Goal: Information Seeking & Learning: Learn about a topic

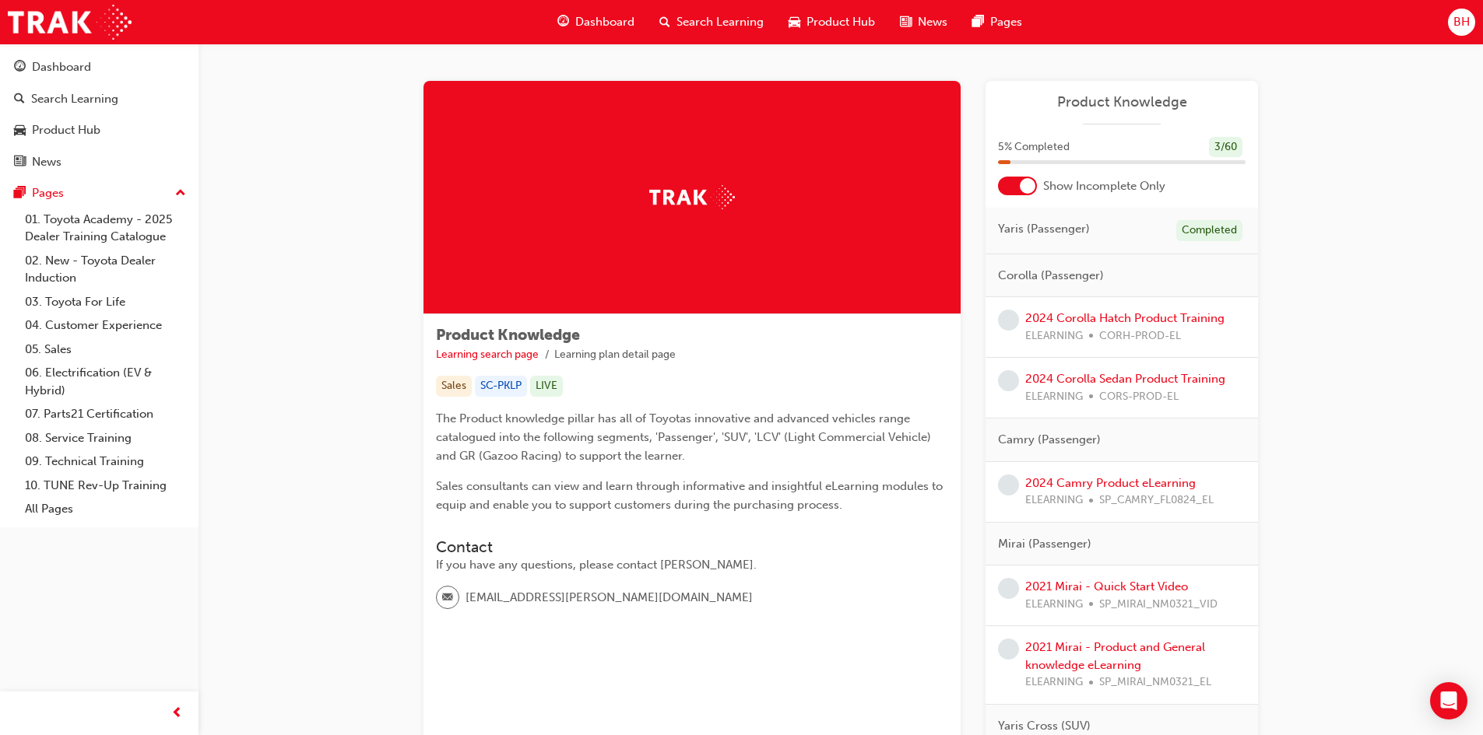
click at [590, 21] on span "Dashboard" at bounding box center [604, 22] width 59 height 18
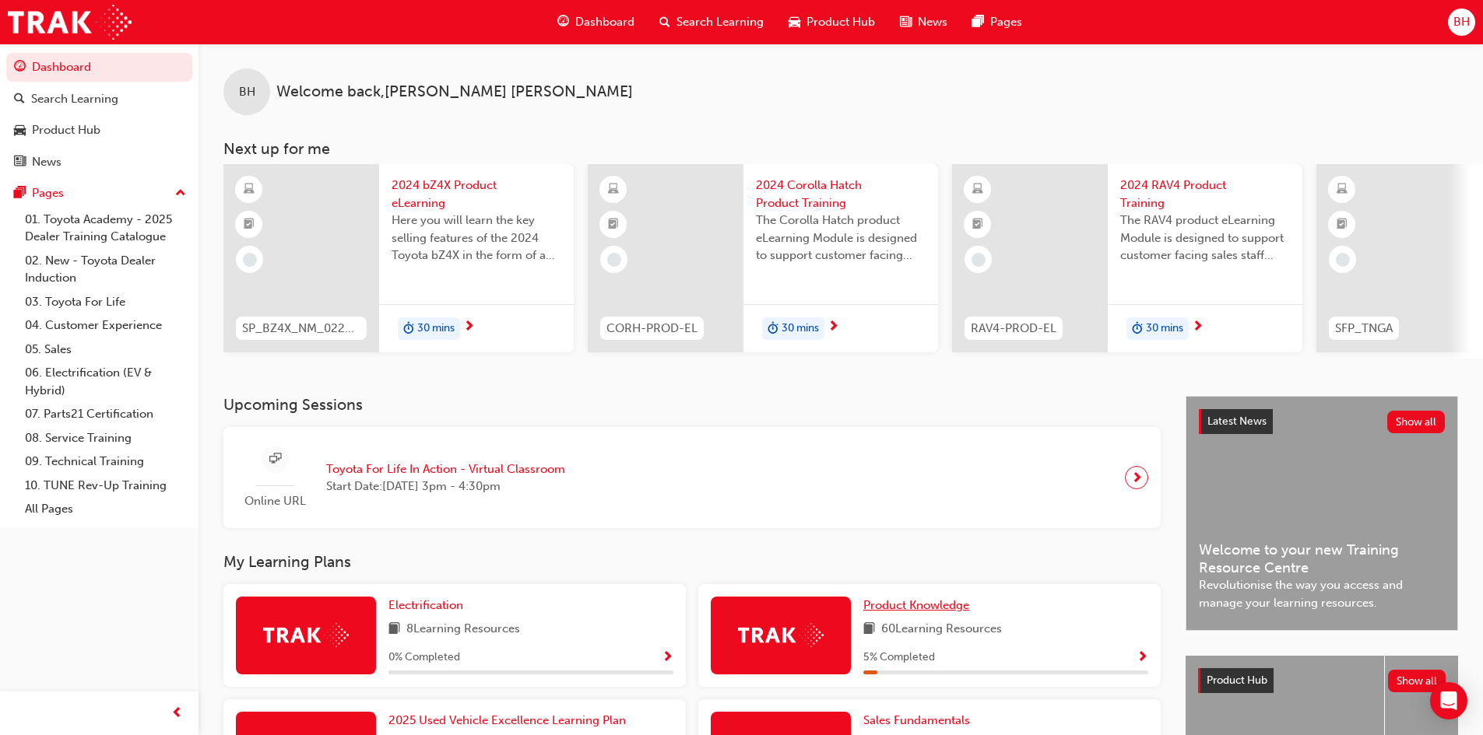
click at [935, 615] on link "Product Knowledge" at bounding box center [919, 606] width 112 height 18
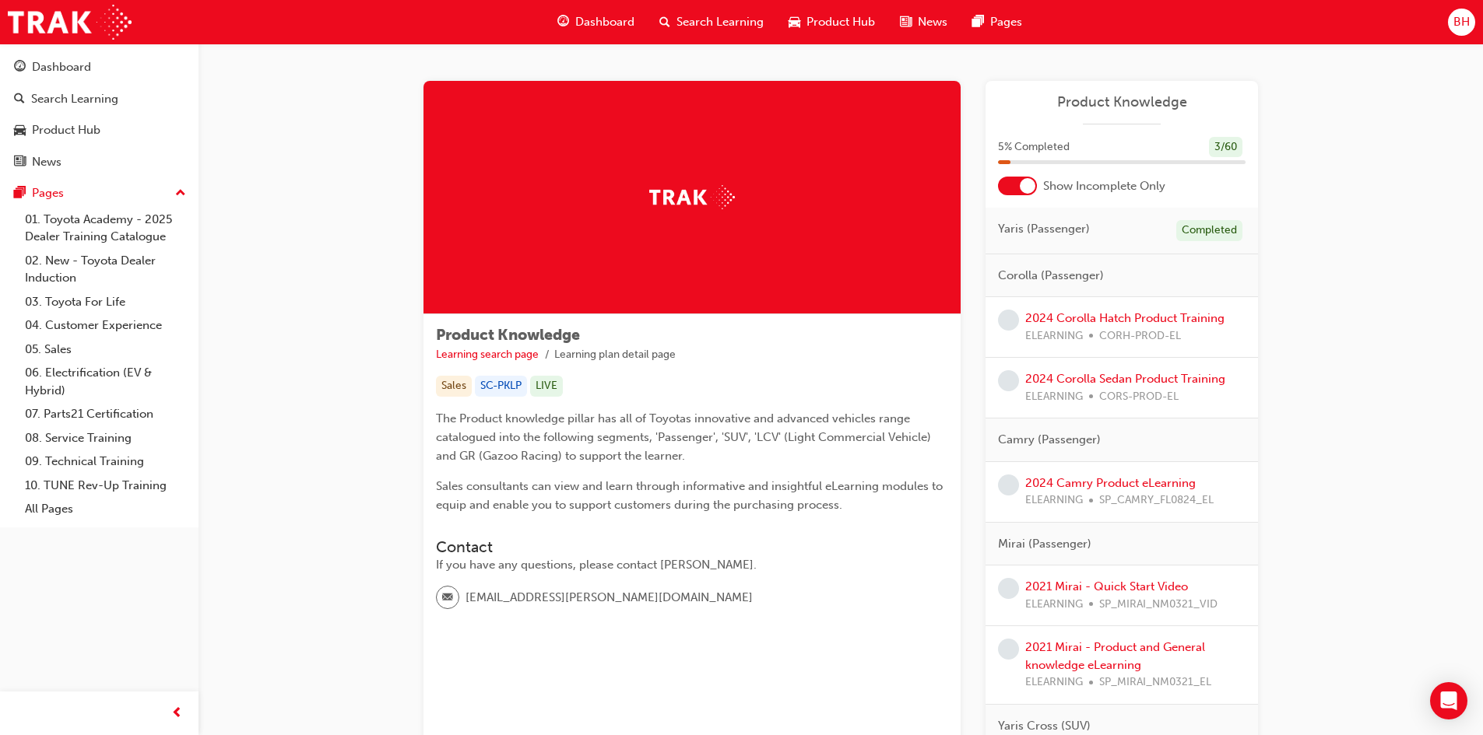
click at [1030, 191] on div at bounding box center [1027, 186] width 16 height 16
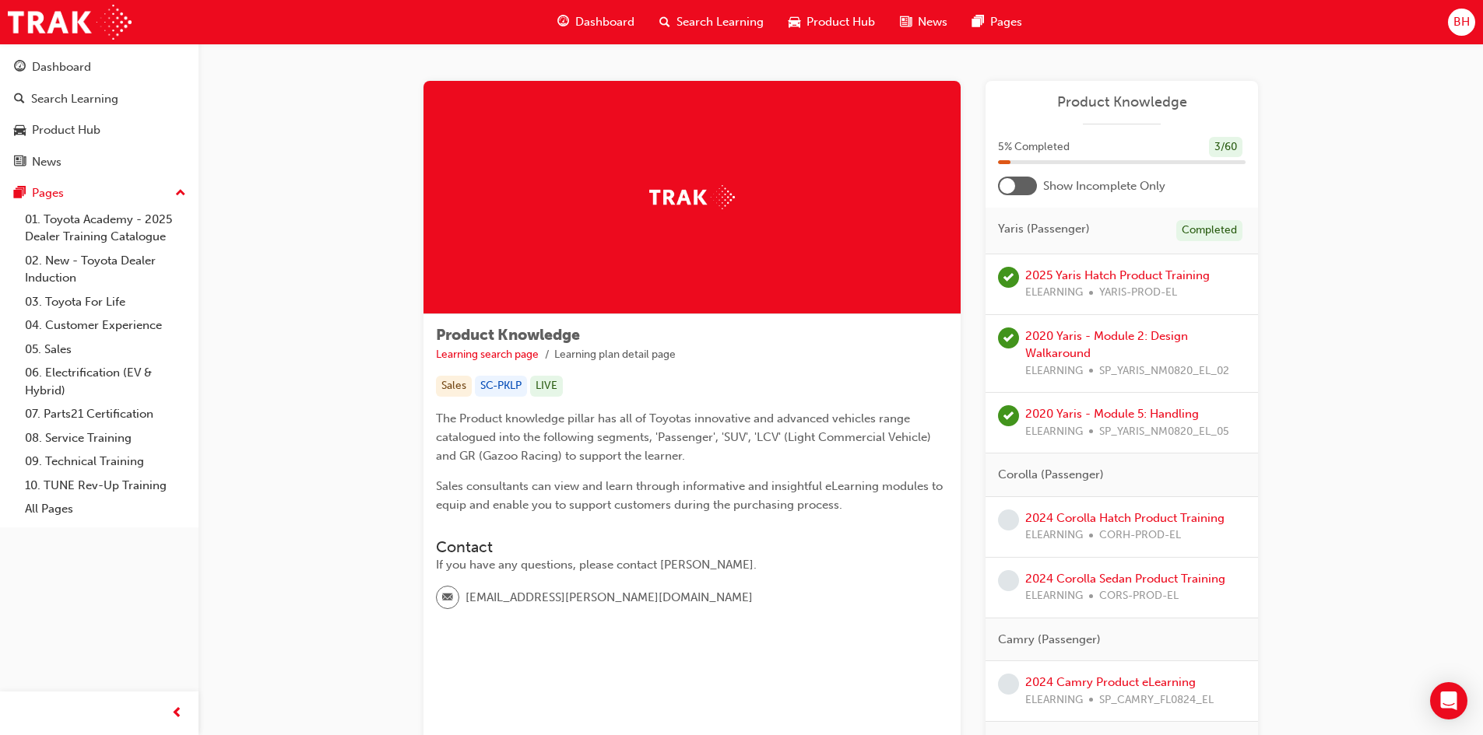
click at [1003, 186] on div at bounding box center [1007, 186] width 16 height 16
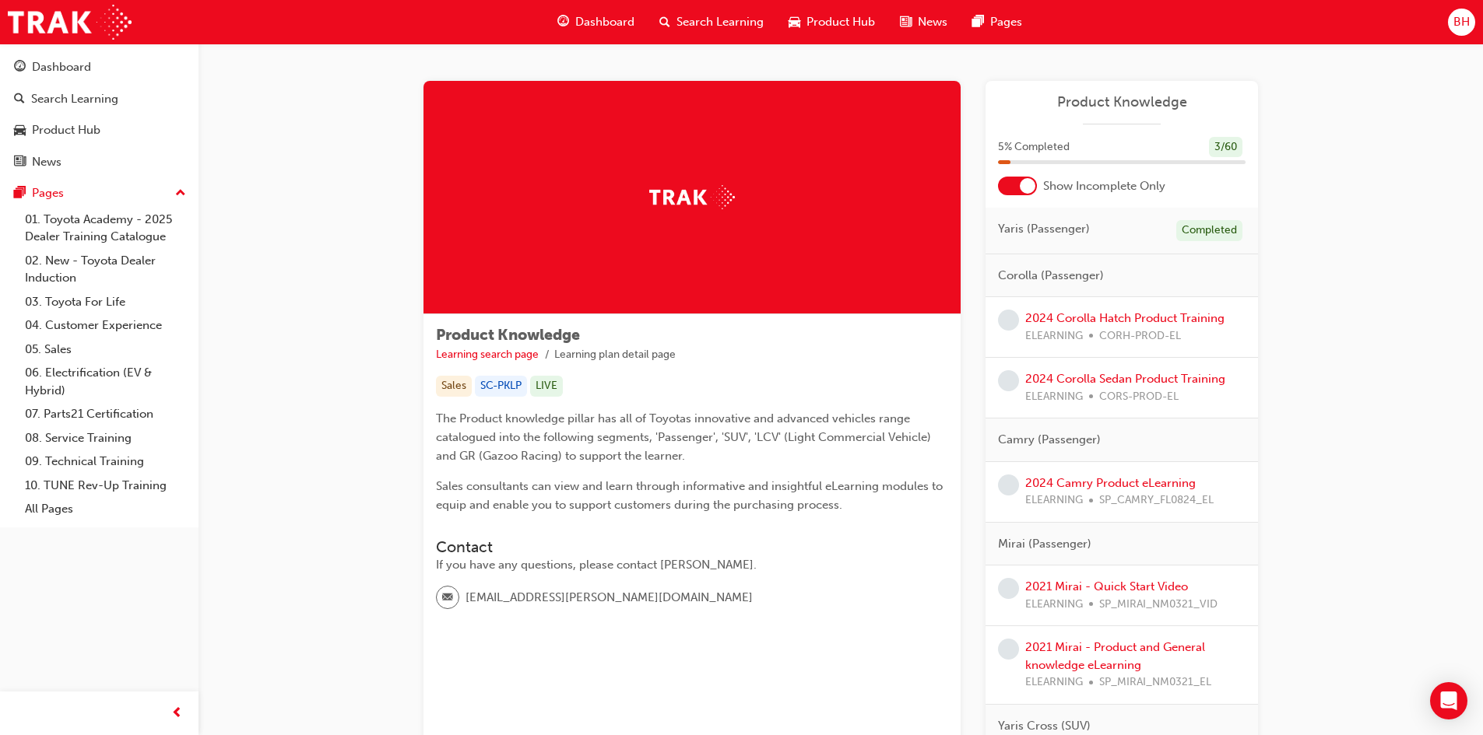
click at [594, 17] on span "Dashboard" at bounding box center [604, 22] width 59 height 18
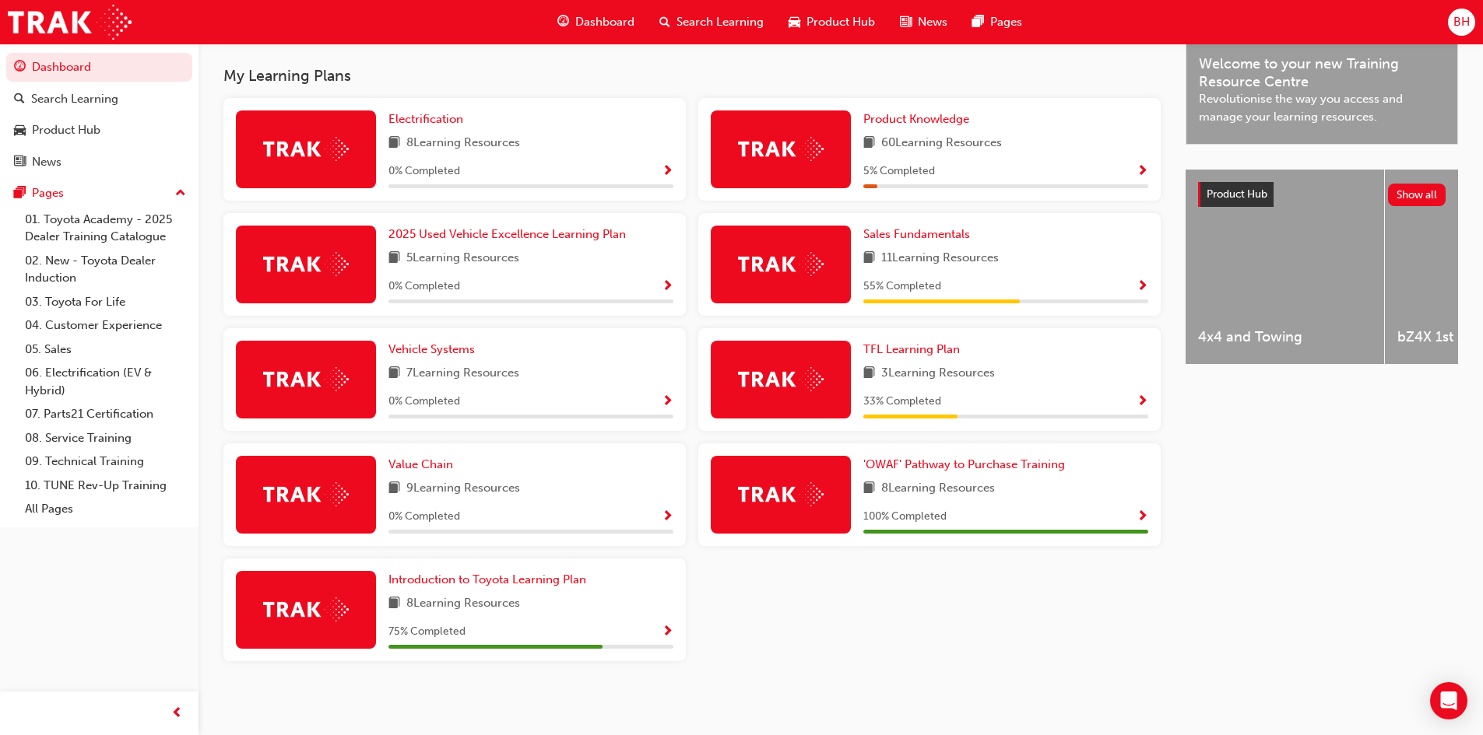
scroll to position [495, 0]
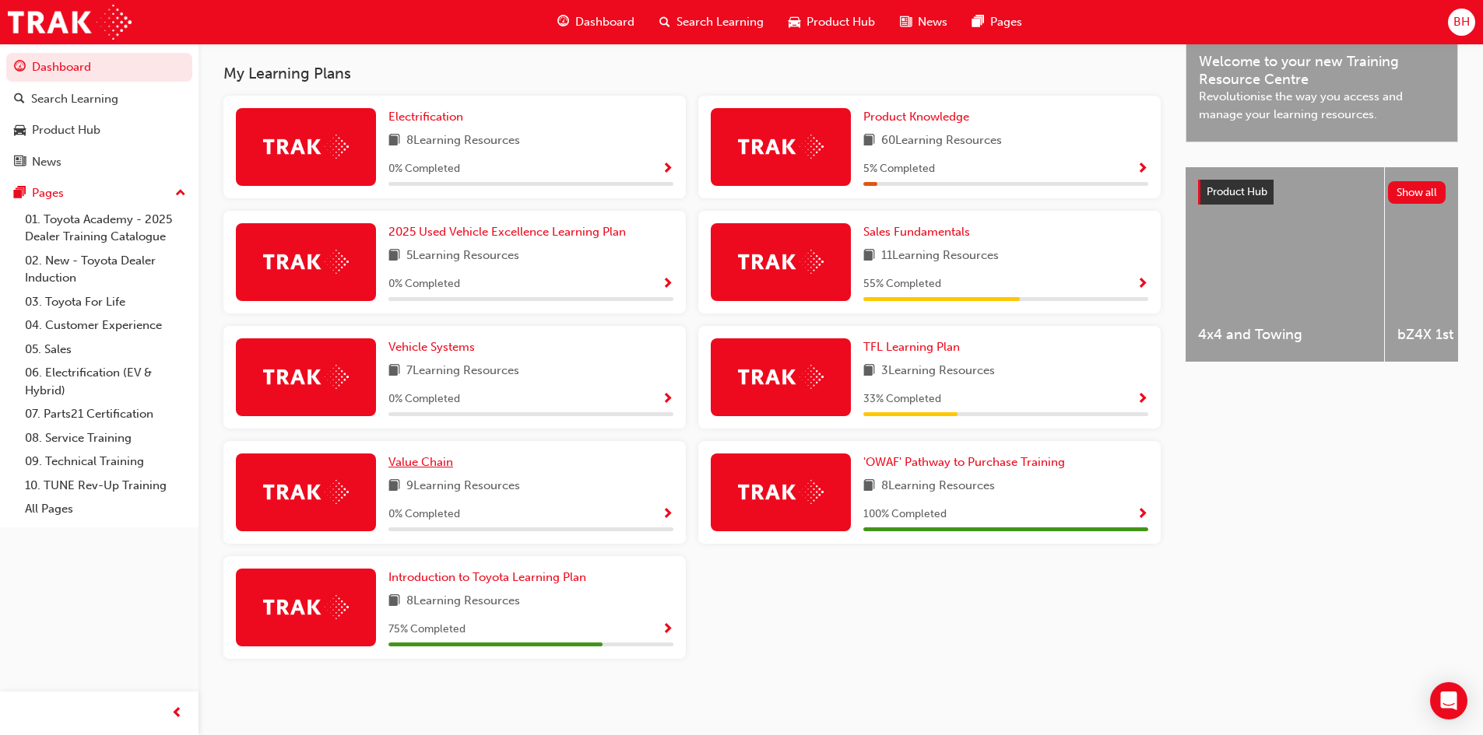
click at [437, 460] on span "Value Chain" at bounding box center [420, 462] width 65 height 14
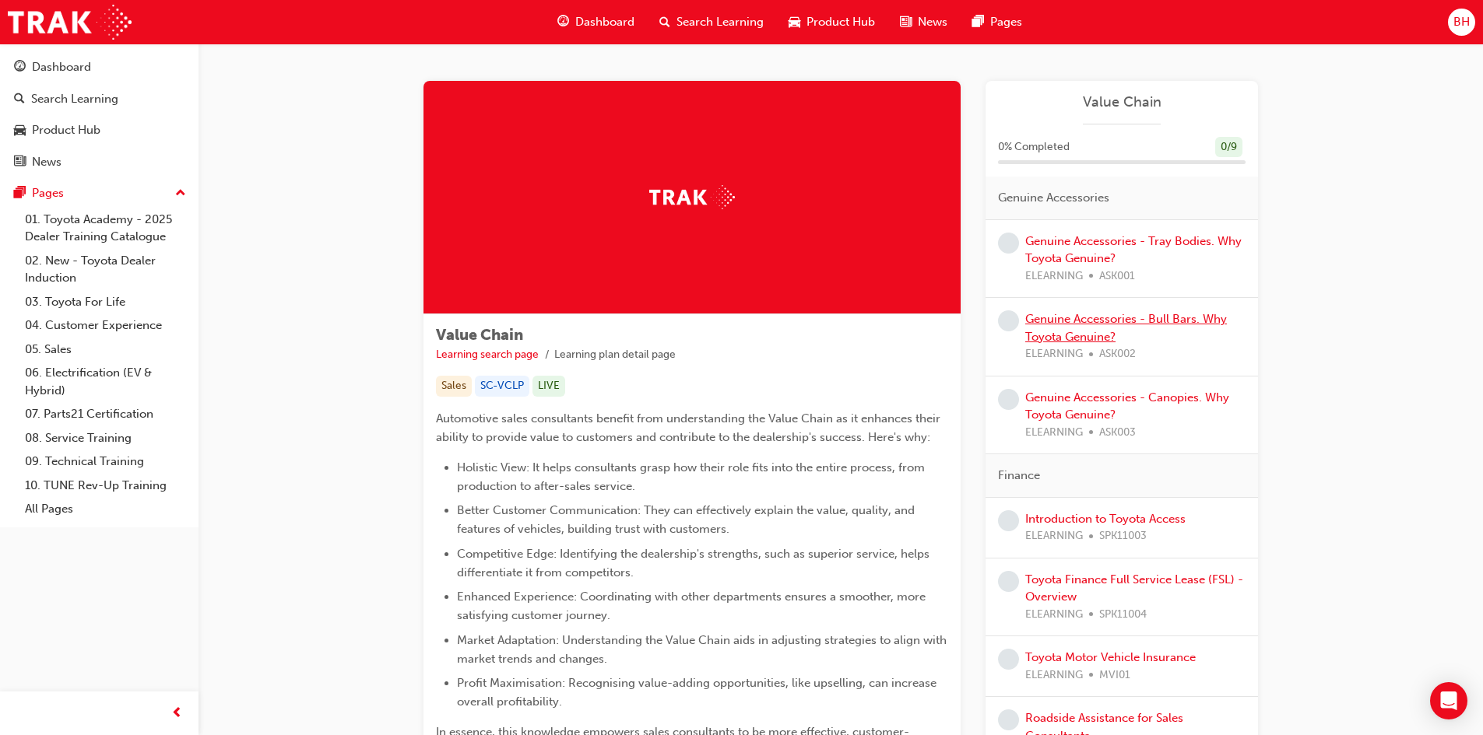
click at [1181, 321] on link "Genuine Accessories - Bull Bars. Why Toyota Genuine?" at bounding box center [1126, 328] width 202 height 32
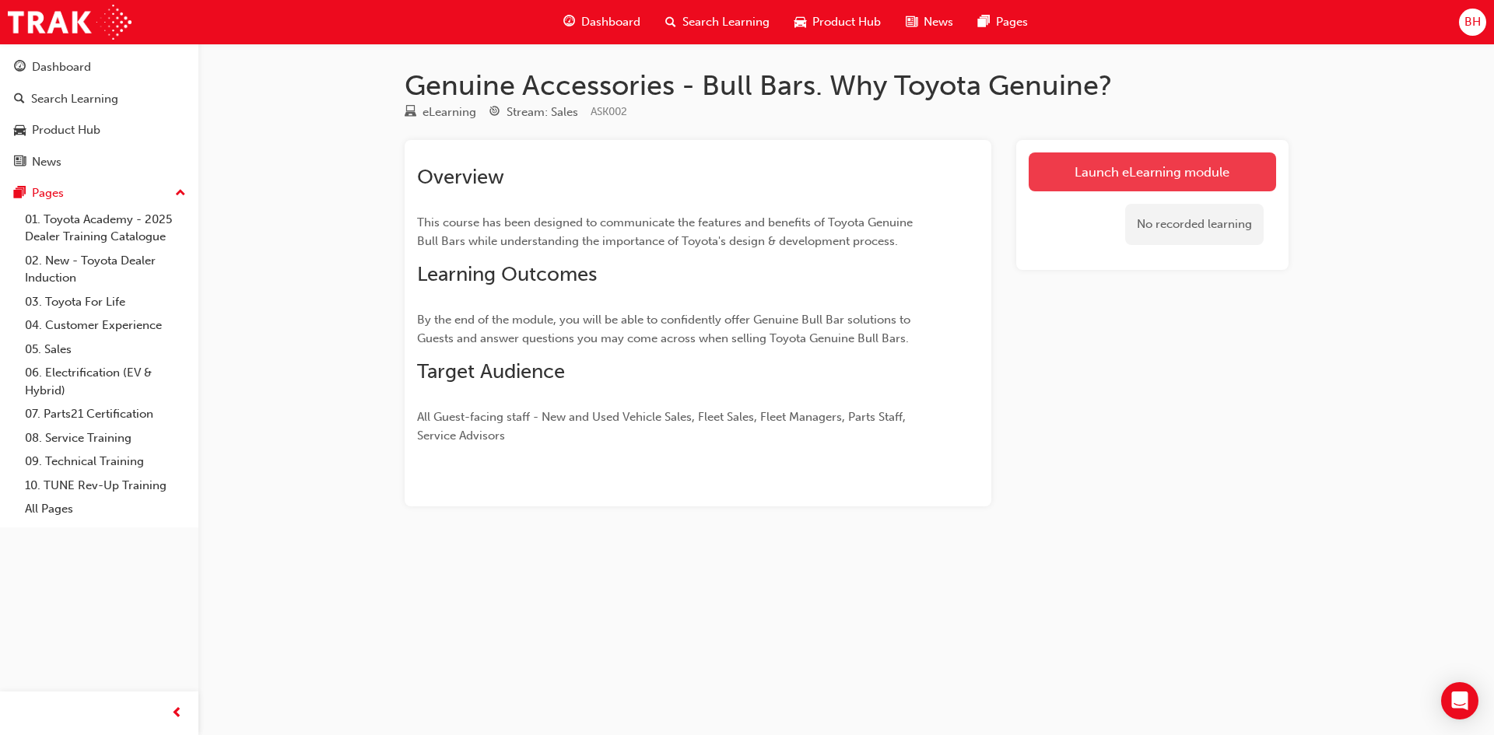
click at [1173, 174] on link "Launch eLearning module" at bounding box center [1152, 172] width 247 height 39
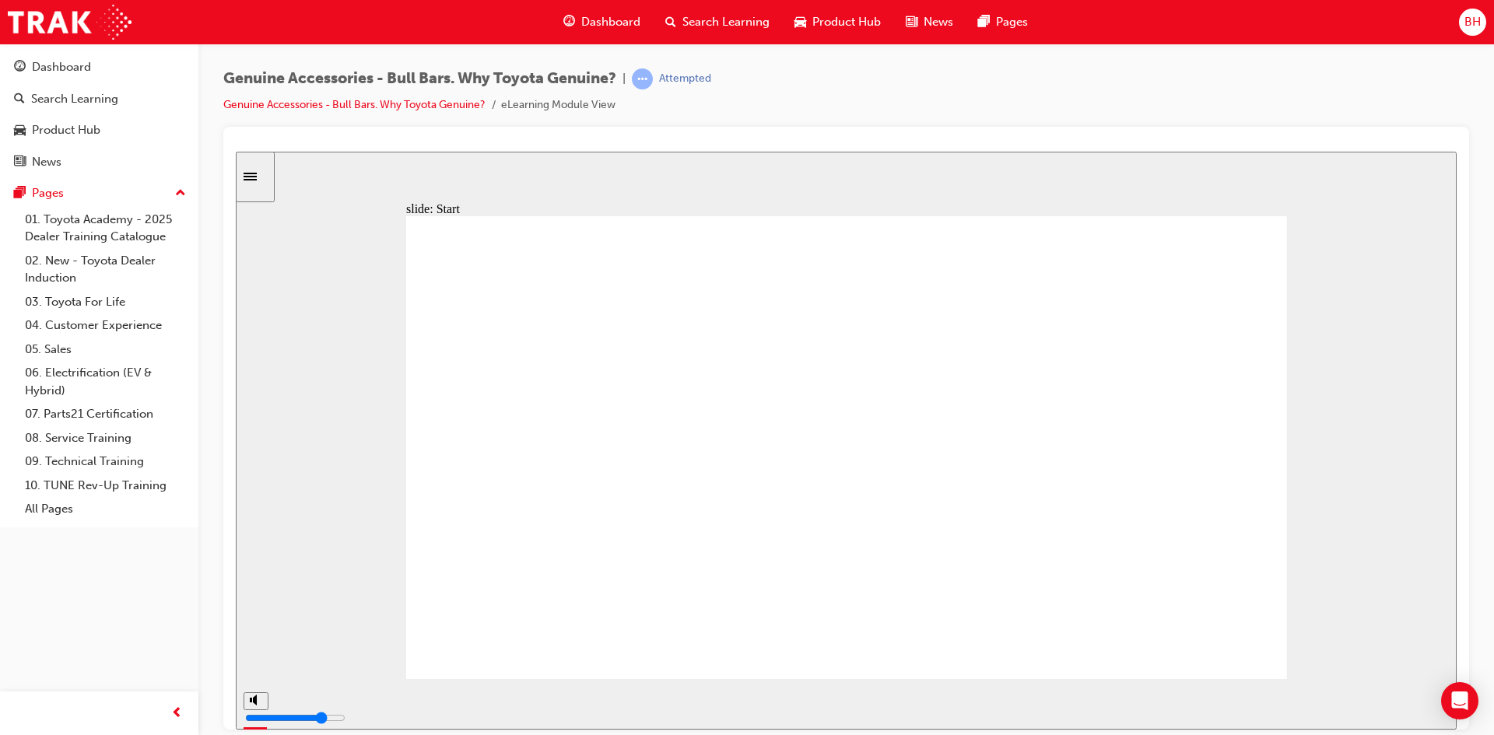
drag, startPoint x: 1239, startPoint y: 654, endPoint x: 1254, endPoint y: 661, distance: 17.4
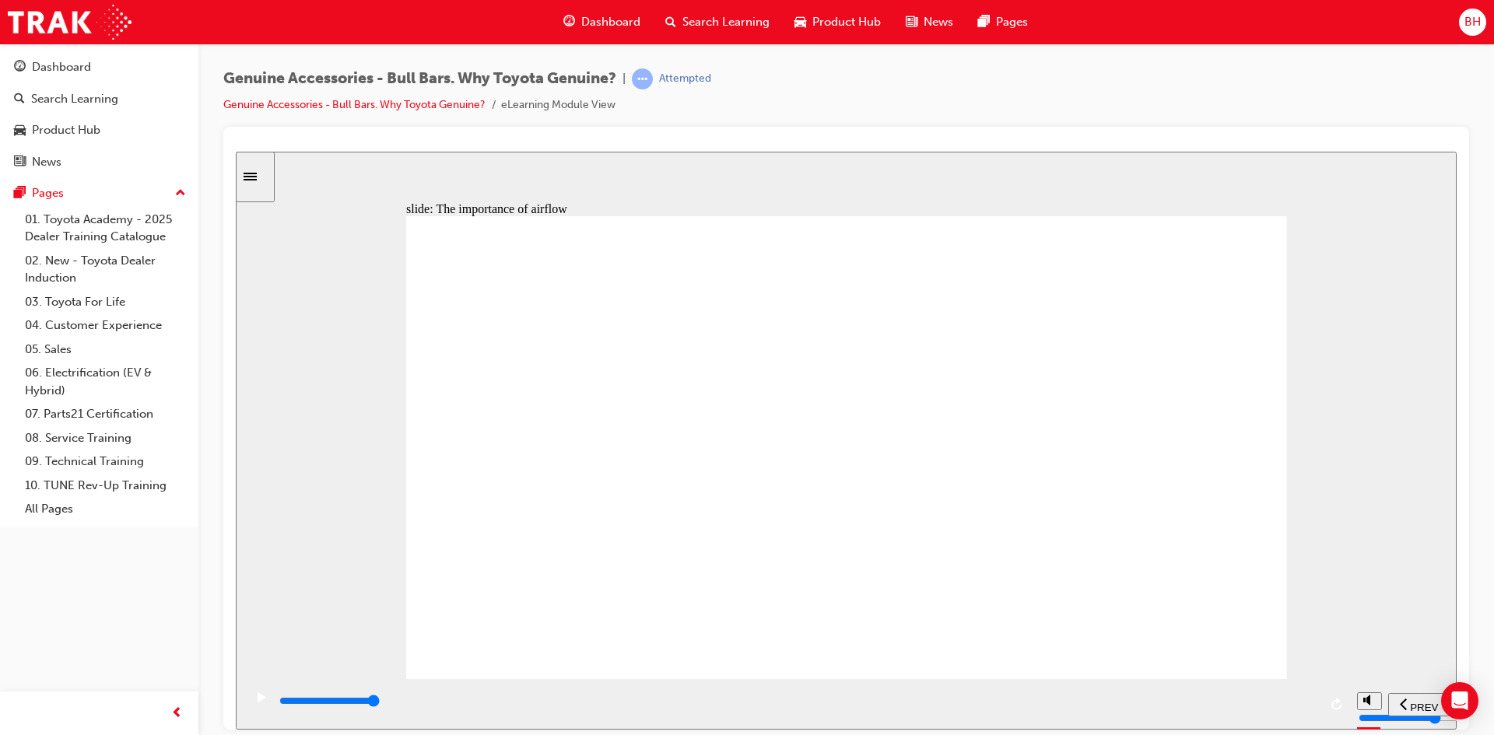
drag, startPoint x: 594, startPoint y: 628, endPoint x: 578, endPoint y: 646, distance: 23.7
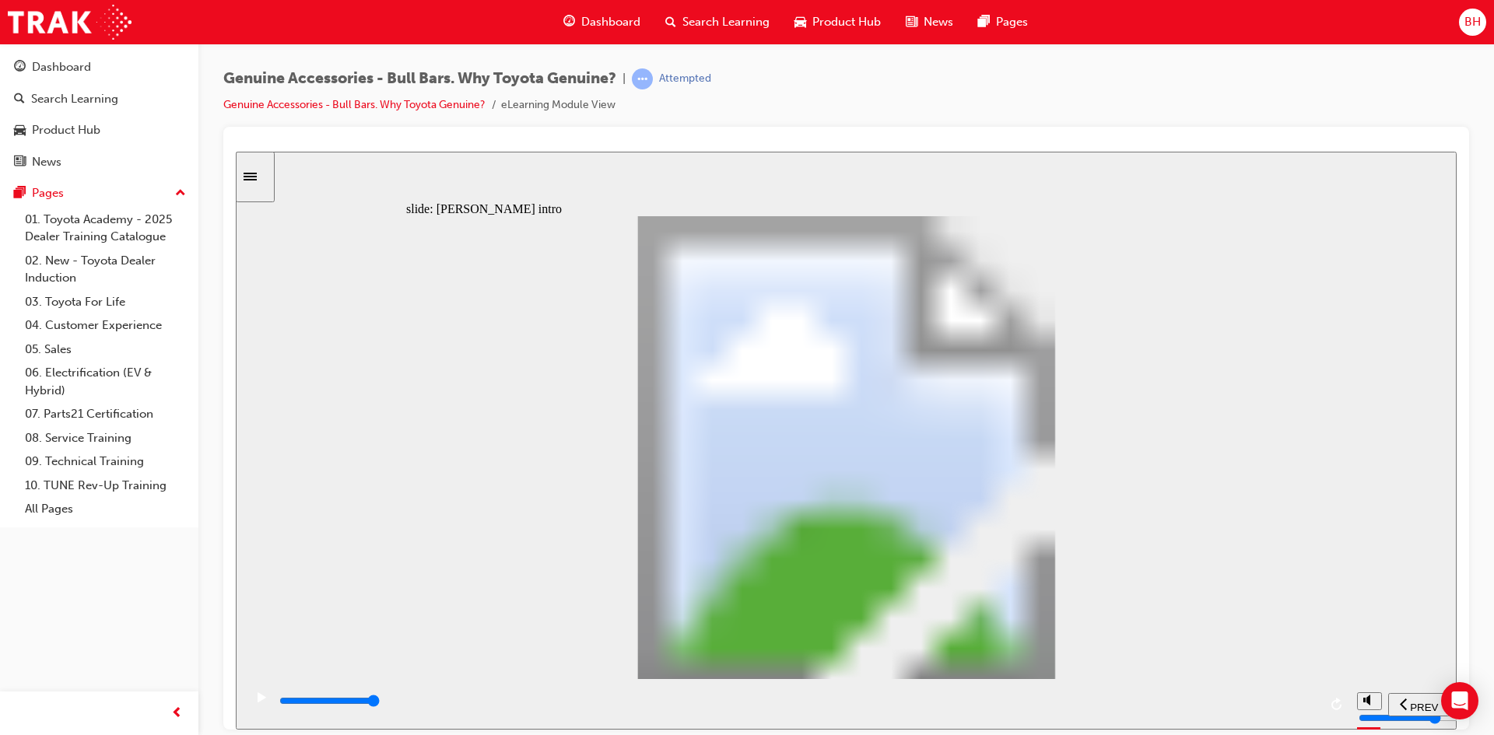
type input "8500"
type input "102"
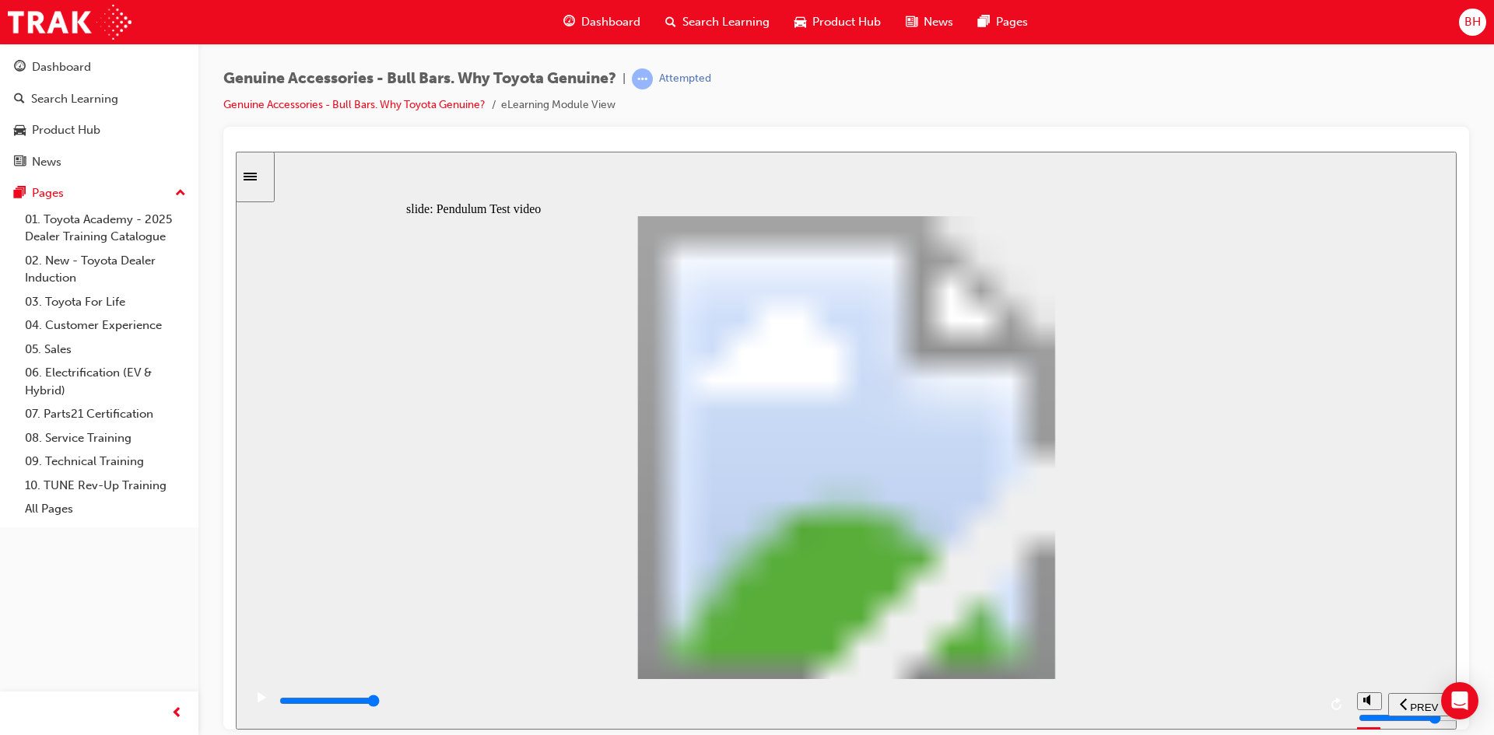
type input "5100"
type input "0"
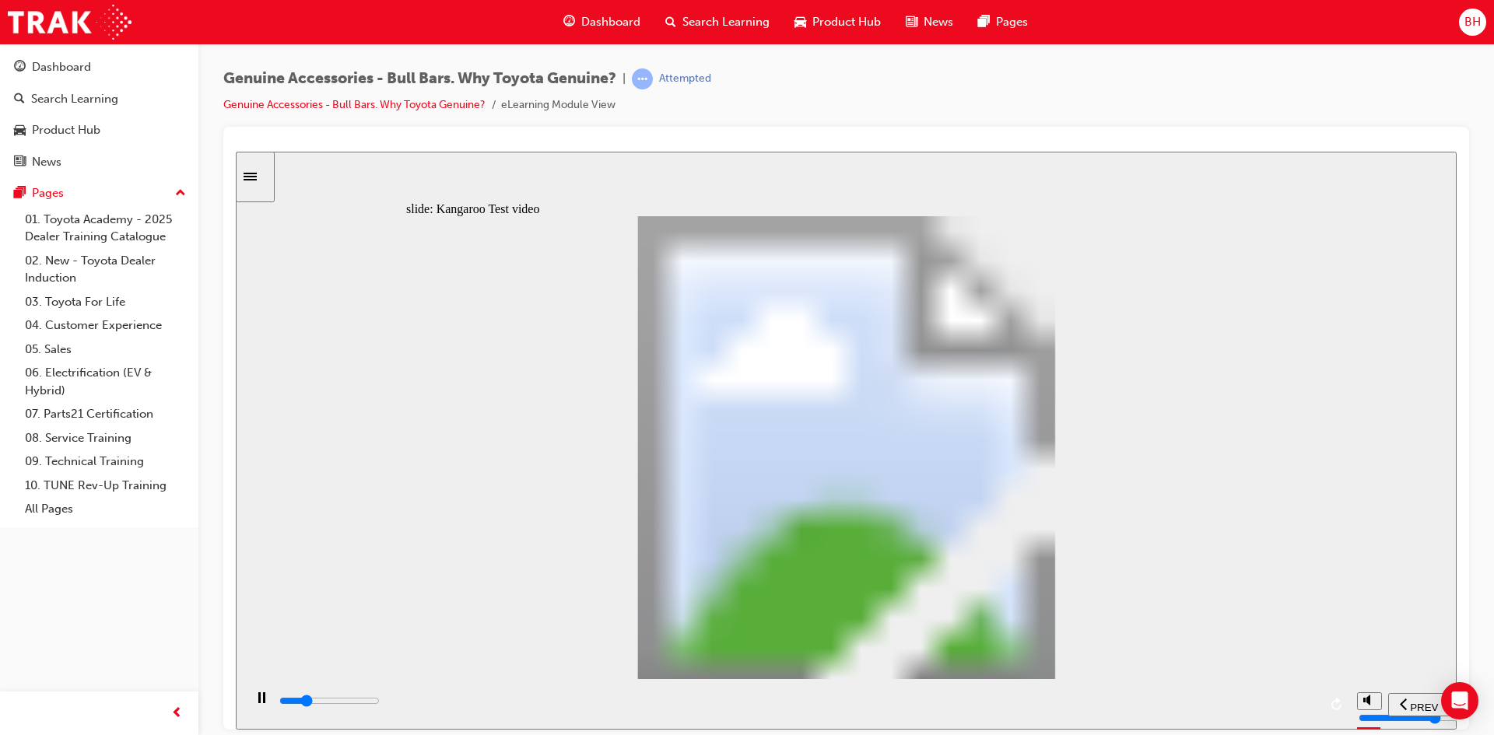
type input "5100"
type input "0"
type input "5200"
type input "0"
type input "5200"
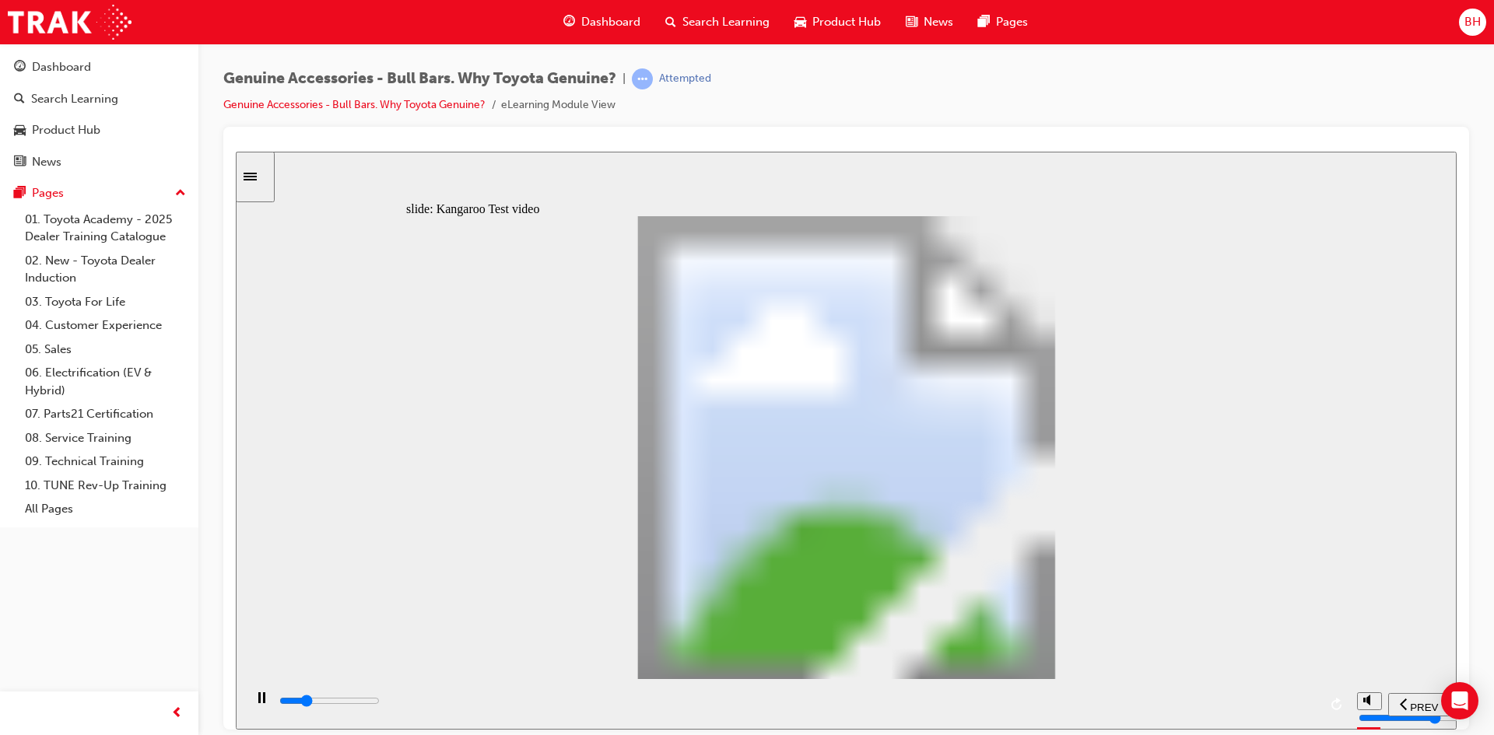
type input "0"
type input "5200"
type input "0"
type input "5200"
type input "0"
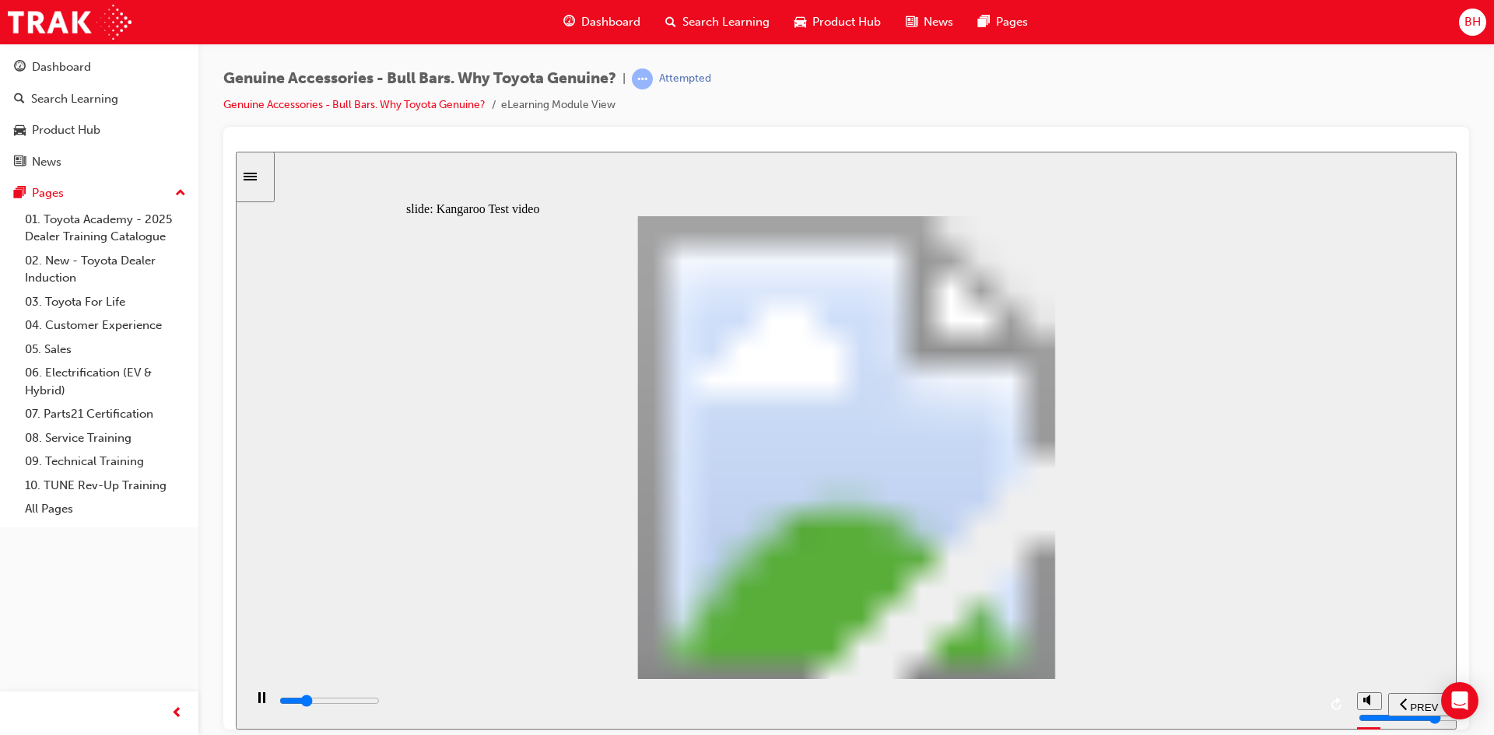
type input "5200"
type input "0"
type input "5300"
type input "0"
type input "5300"
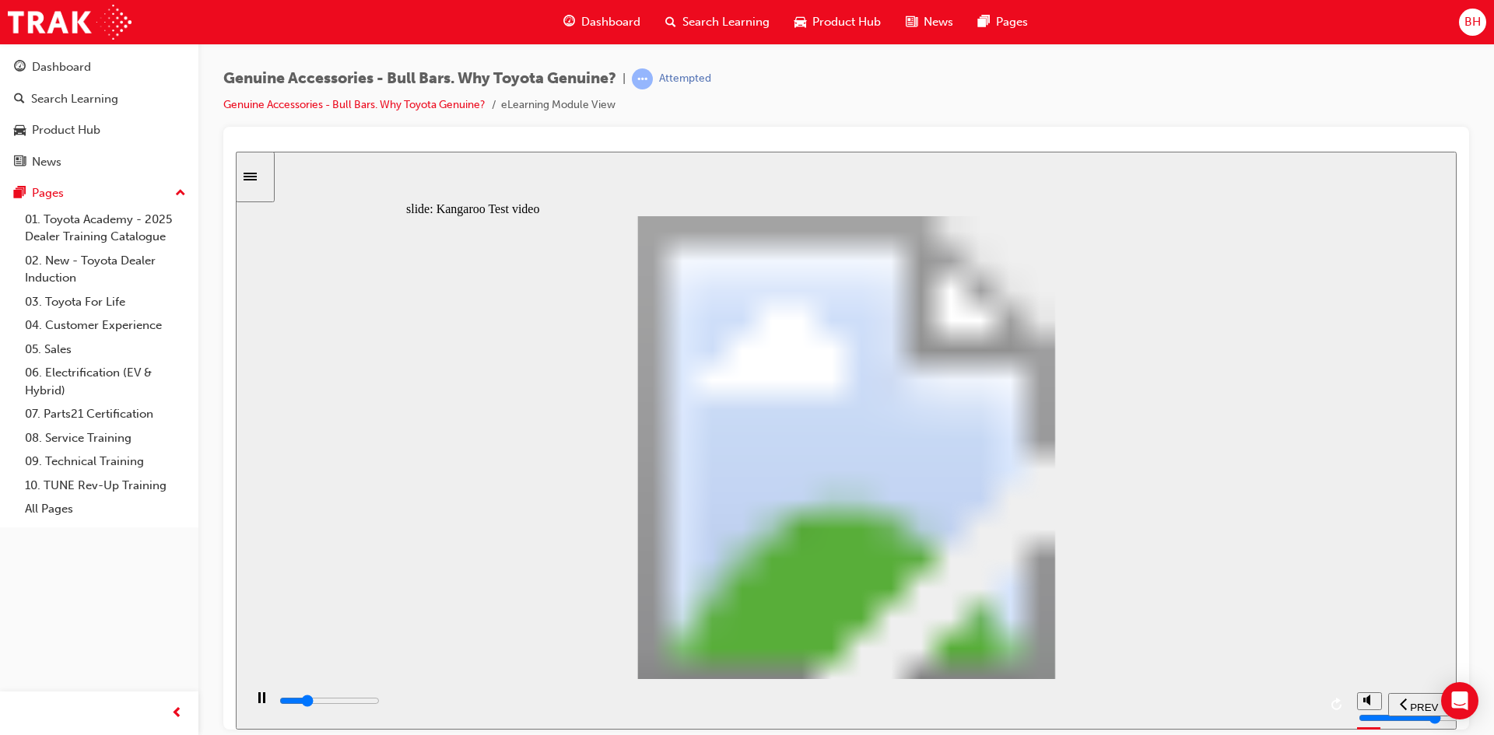
type input "0"
type input "5300"
type input "0"
type input "5300"
type input "0"
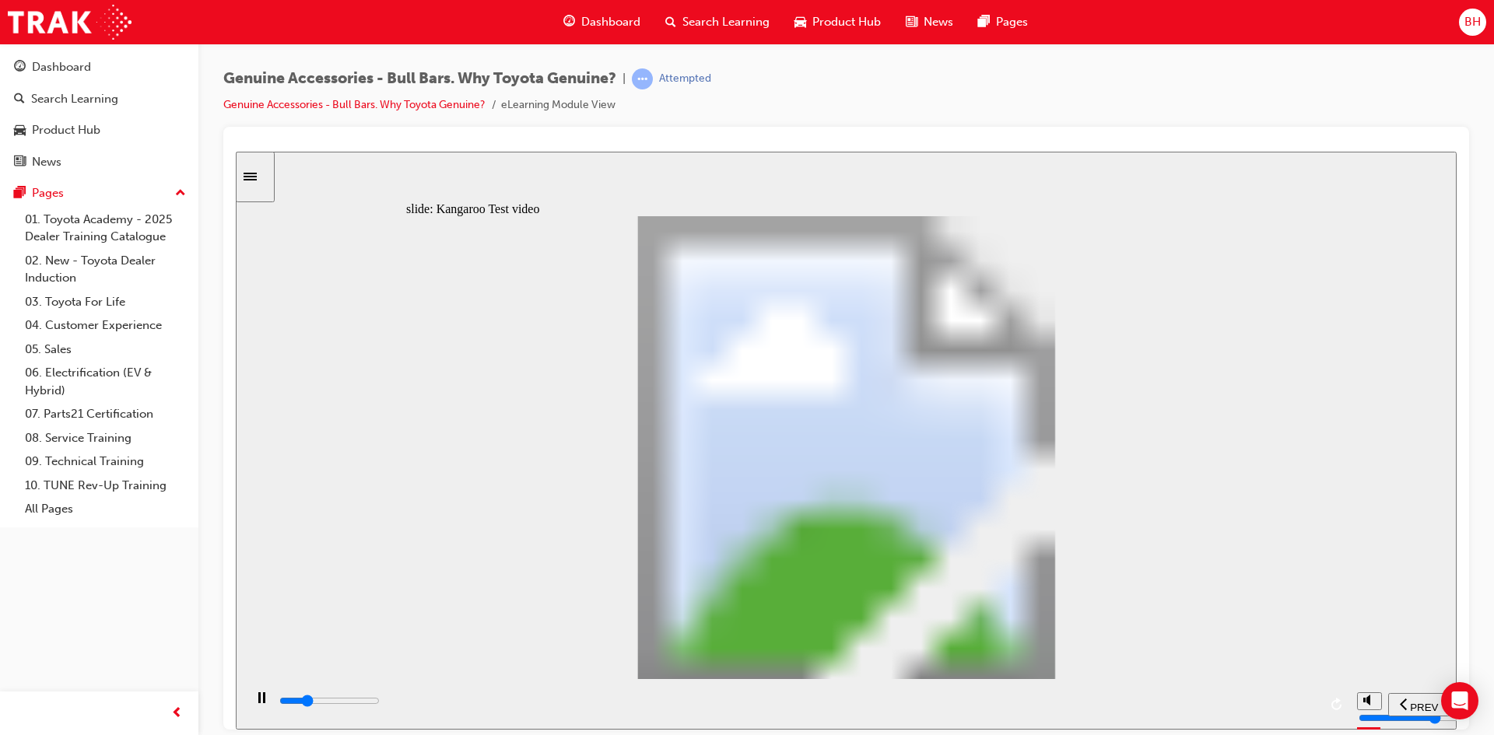
type input "5300"
type input "0"
type input "5300"
type input "0"
type input "5300"
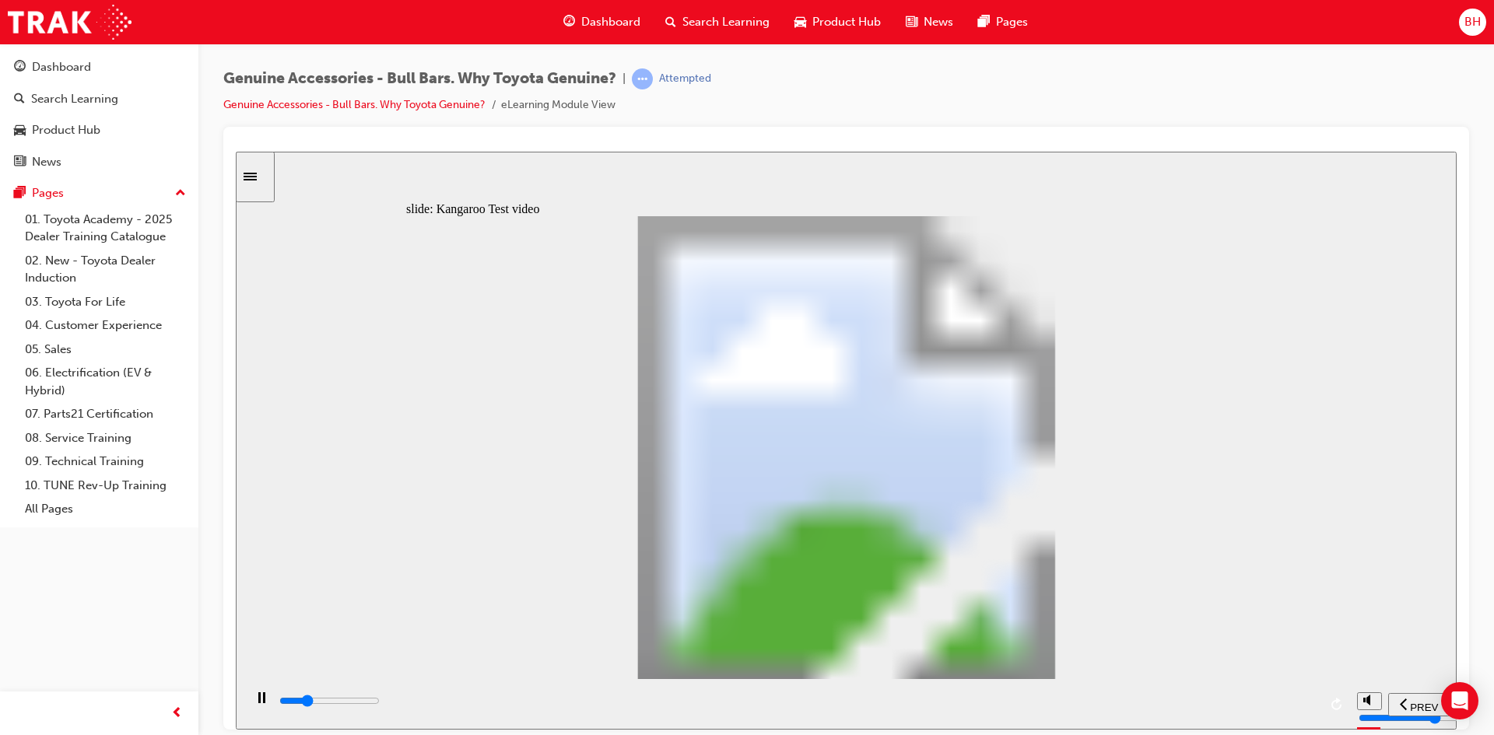
type input "0"
type input "5400"
type input "0"
type input "5700"
type input "1"
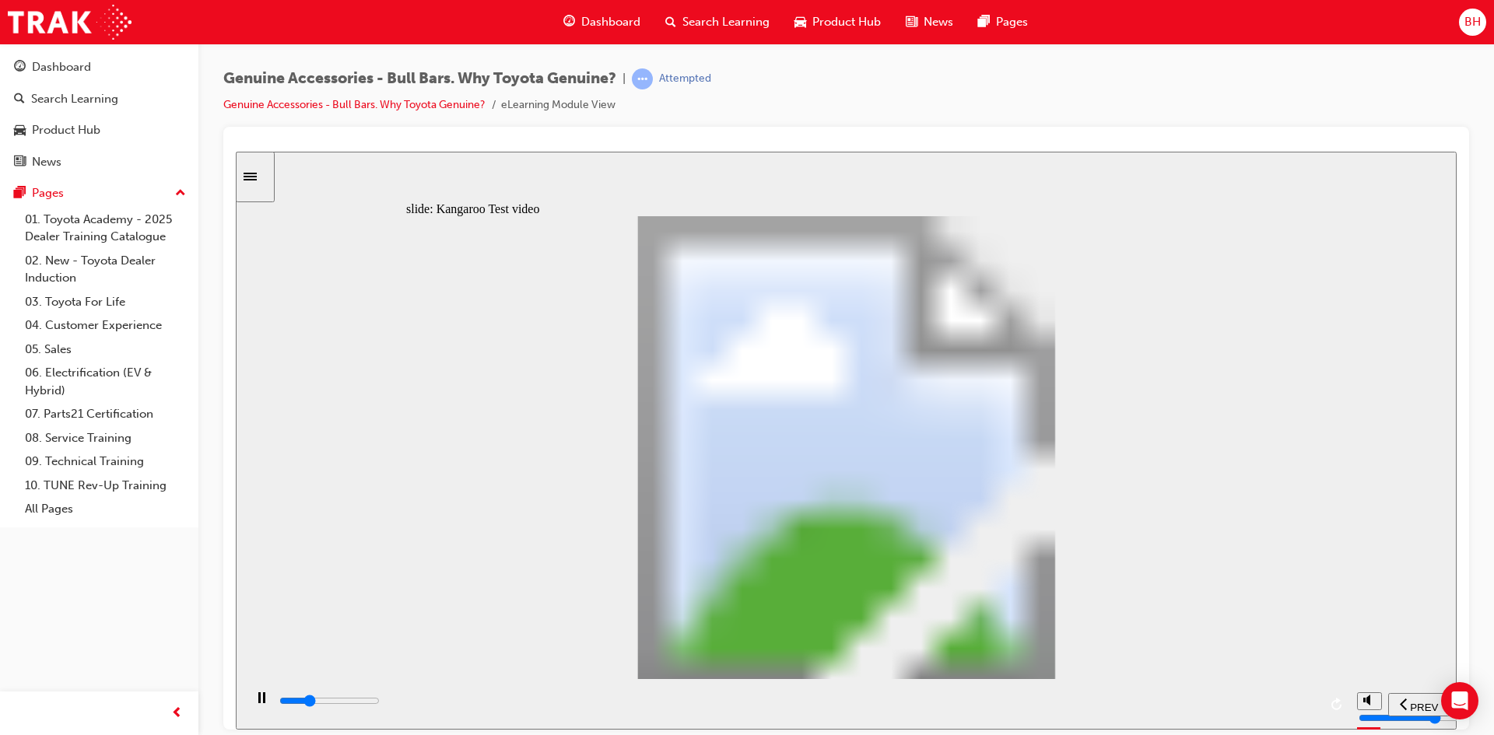
type input "5900"
type input "1"
type input "6200"
type input "1"
type input "6400"
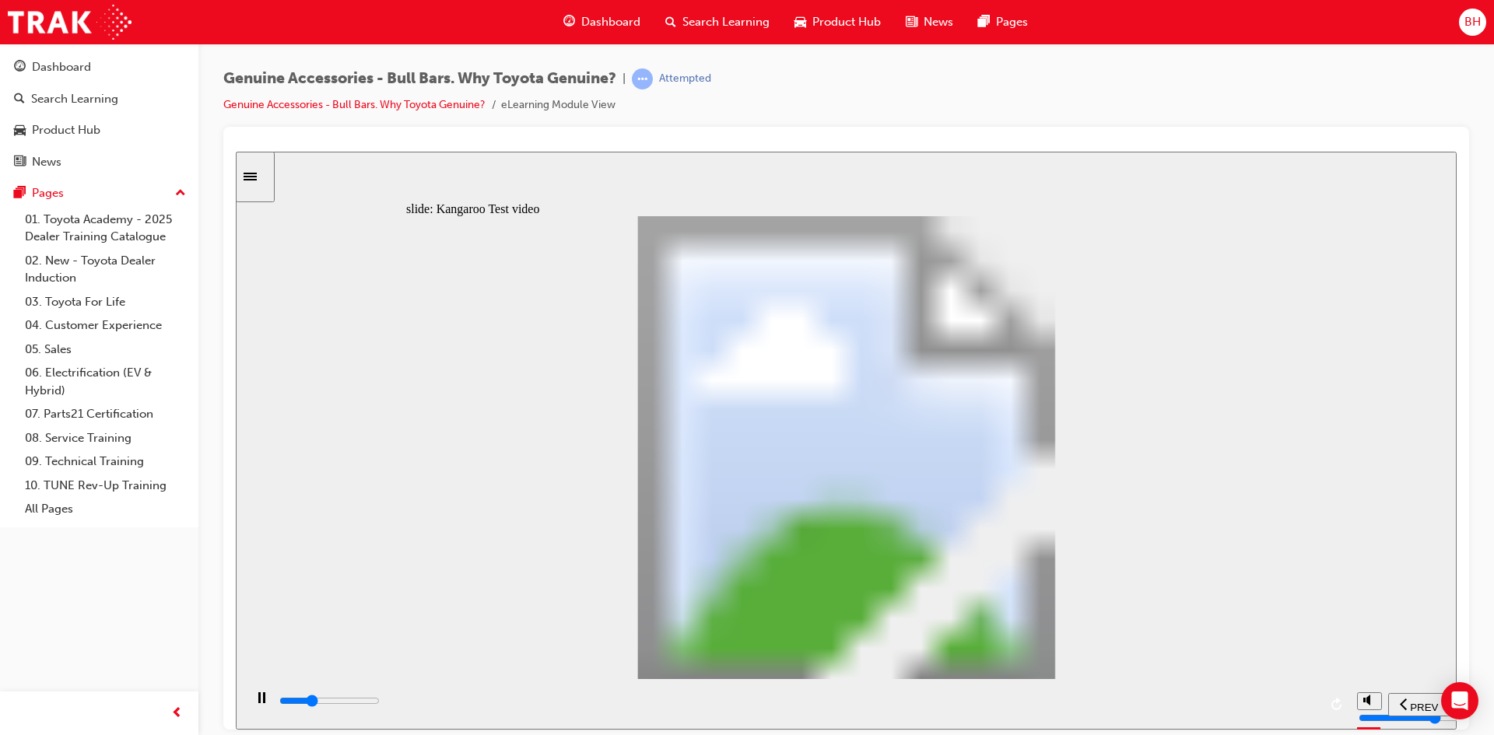
type input "2"
type input "6700"
type input "2"
type input "7000"
type input "2"
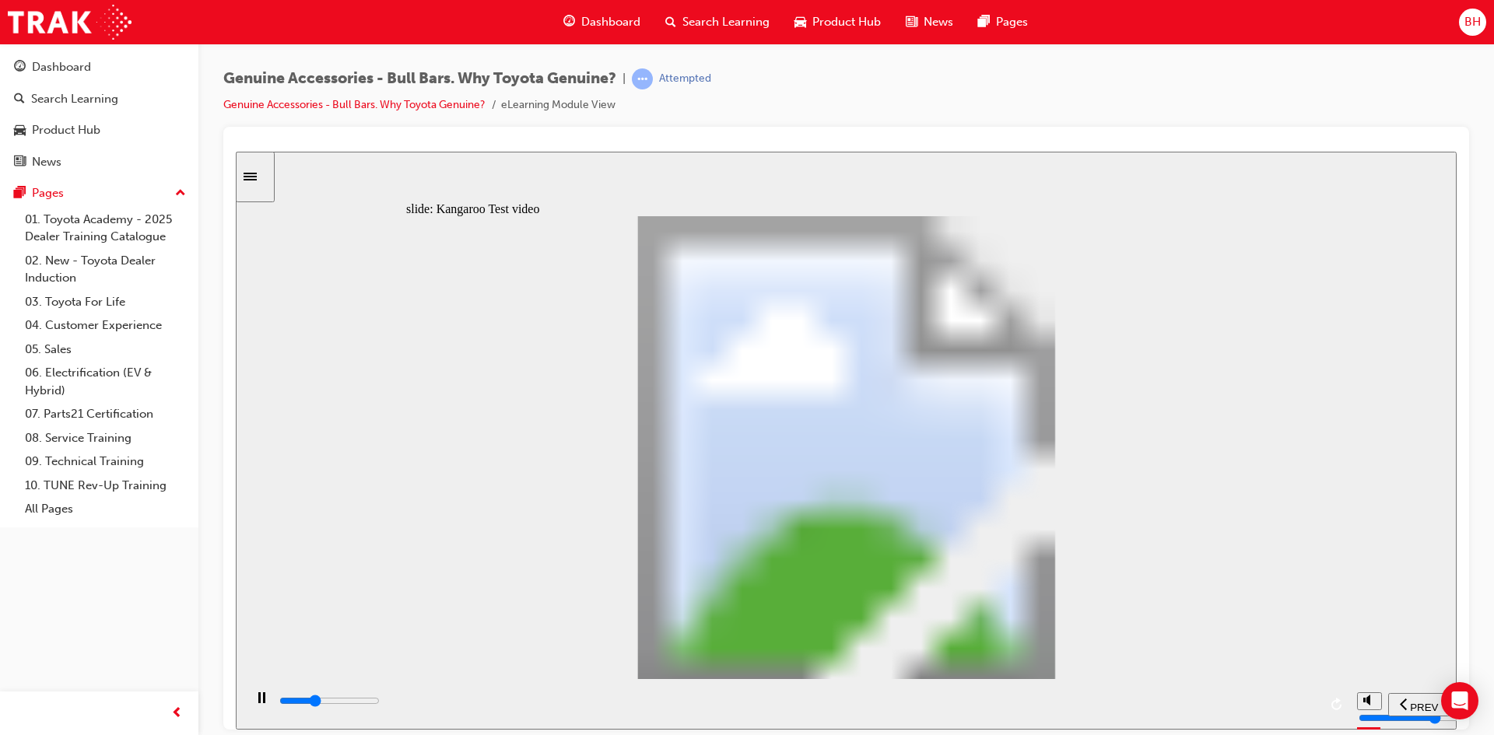
type input "7200"
type input "2"
type input "7500"
type input "3"
type input "7800"
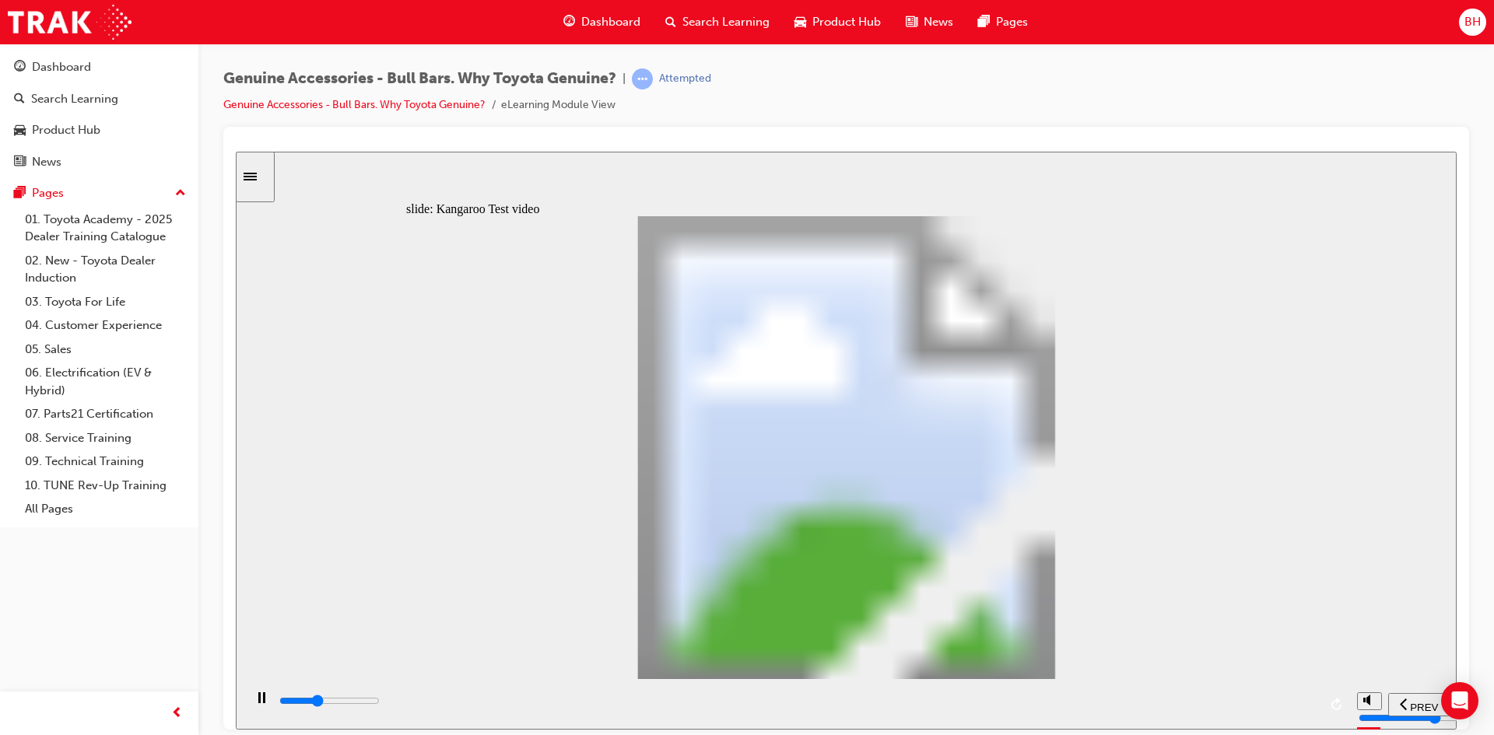
type input "3"
type input "8000"
type input "3"
type input "8300"
type input "3"
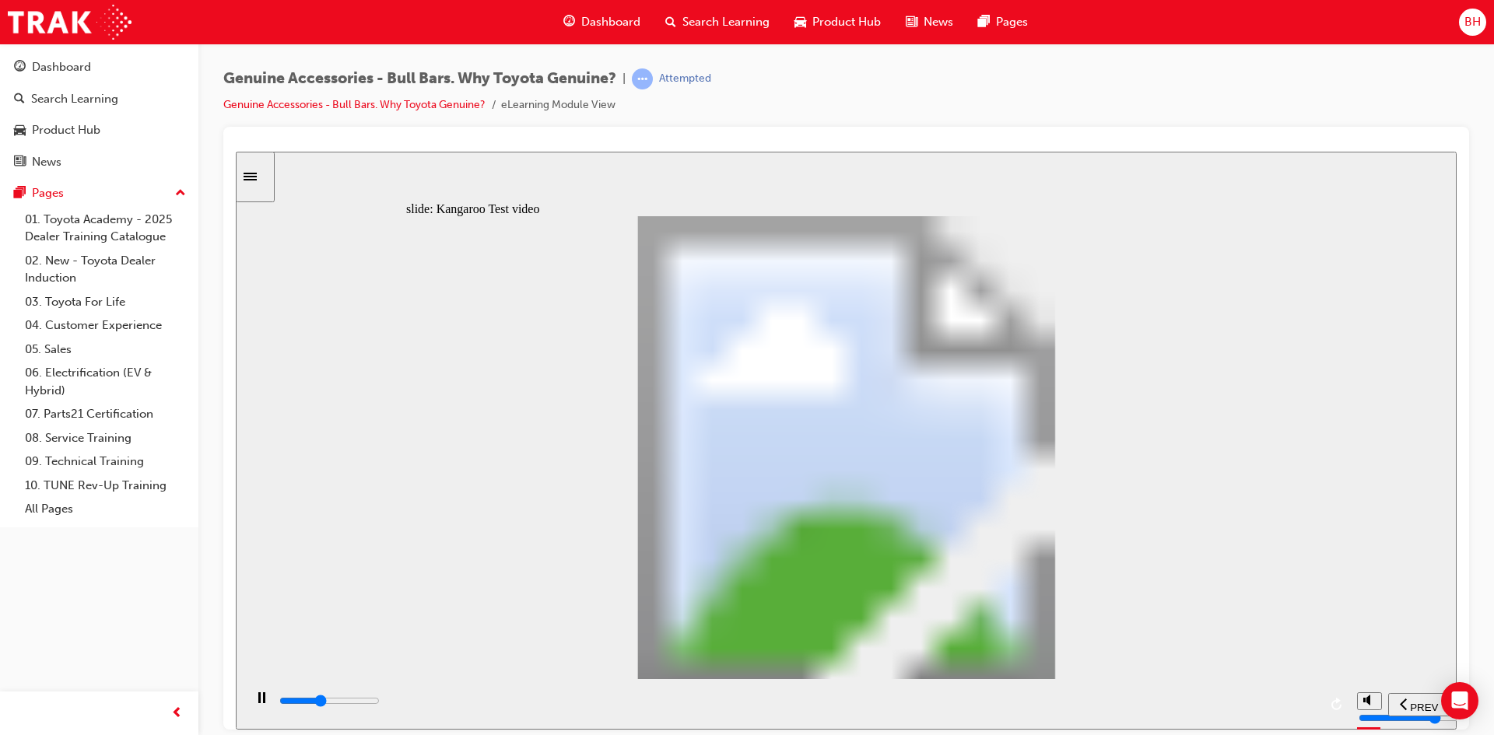
type input "8600"
type input "4"
type input "8800"
type input "4"
type input "9100"
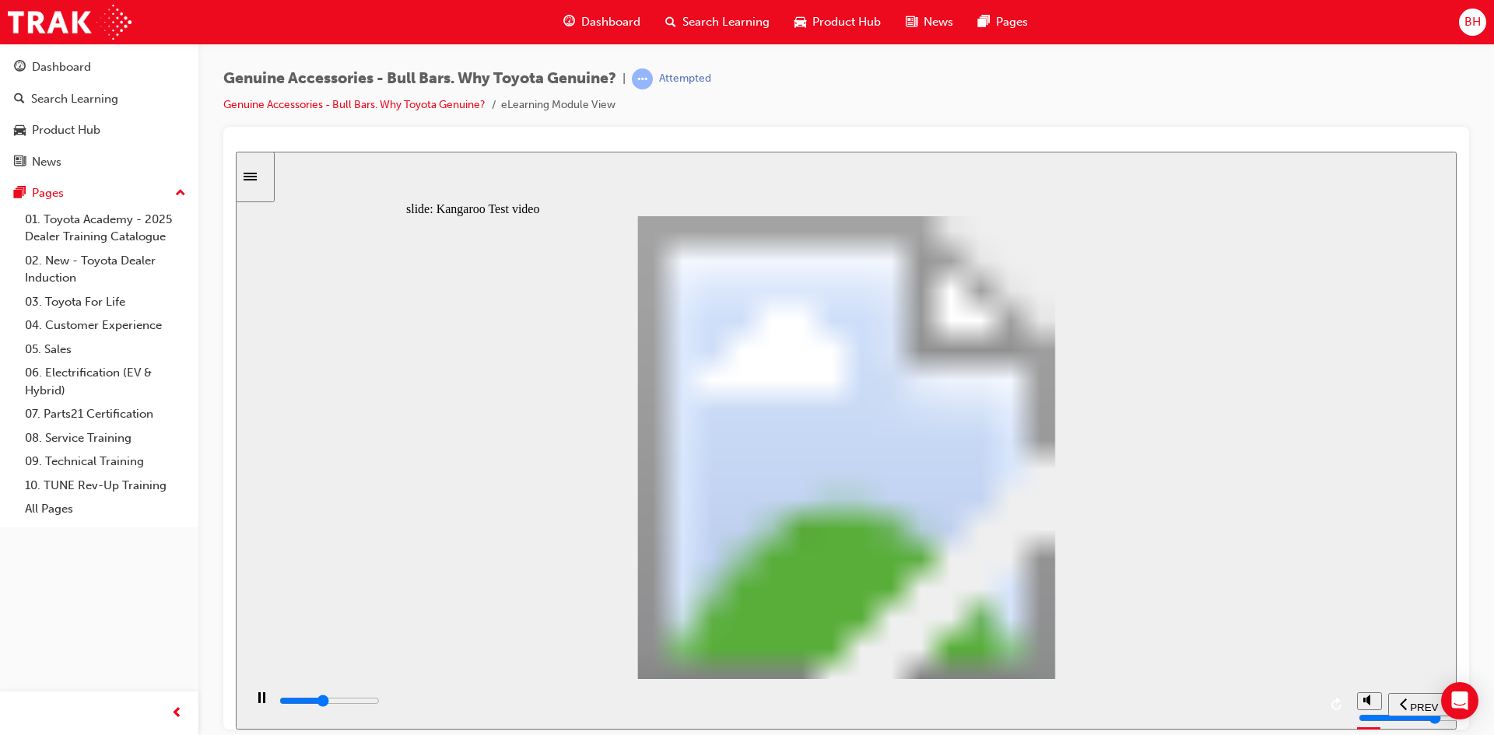
type input "4"
type input "9400"
type input "4"
type input "9600"
type input "5"
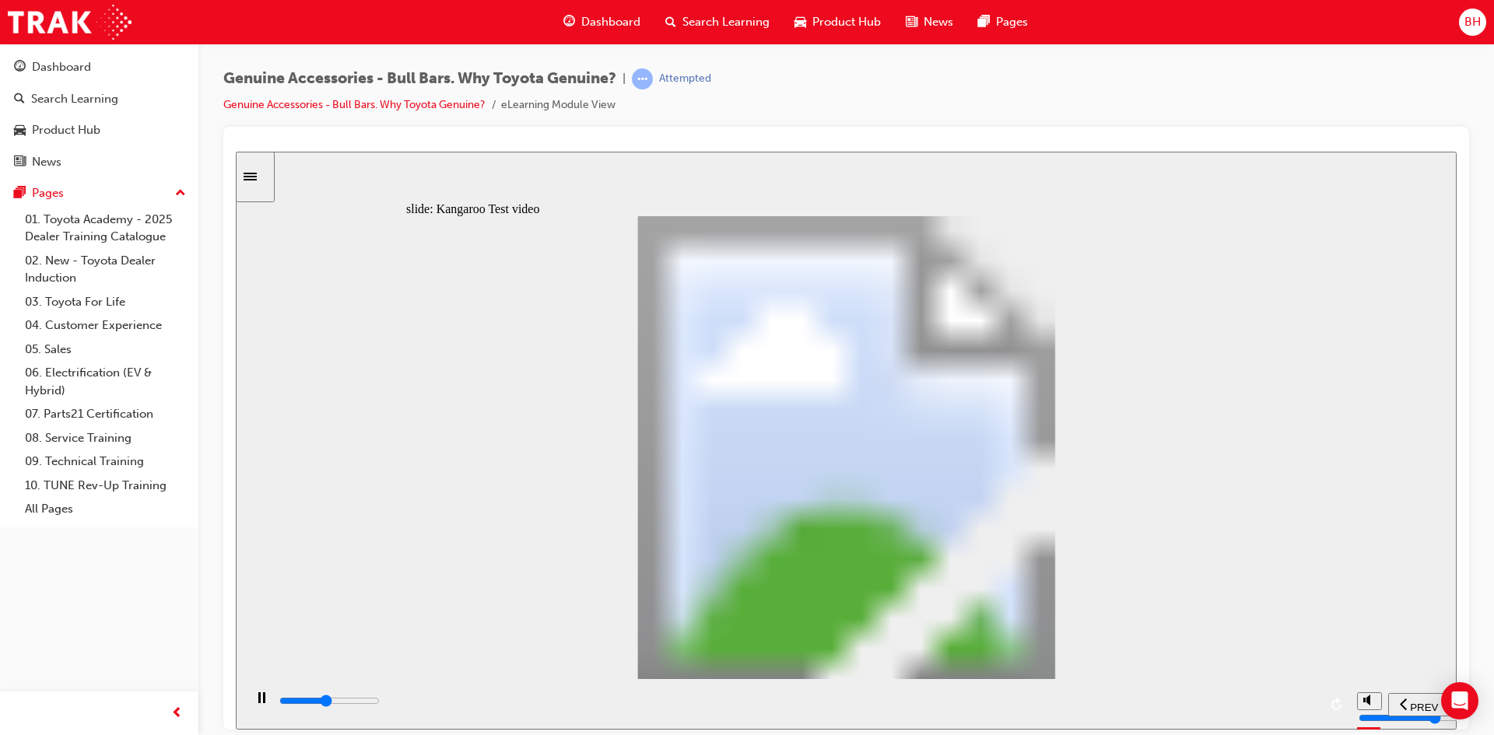
type input "9900"
type input "5"
type input "10200"
type input "5"
type input "10400"
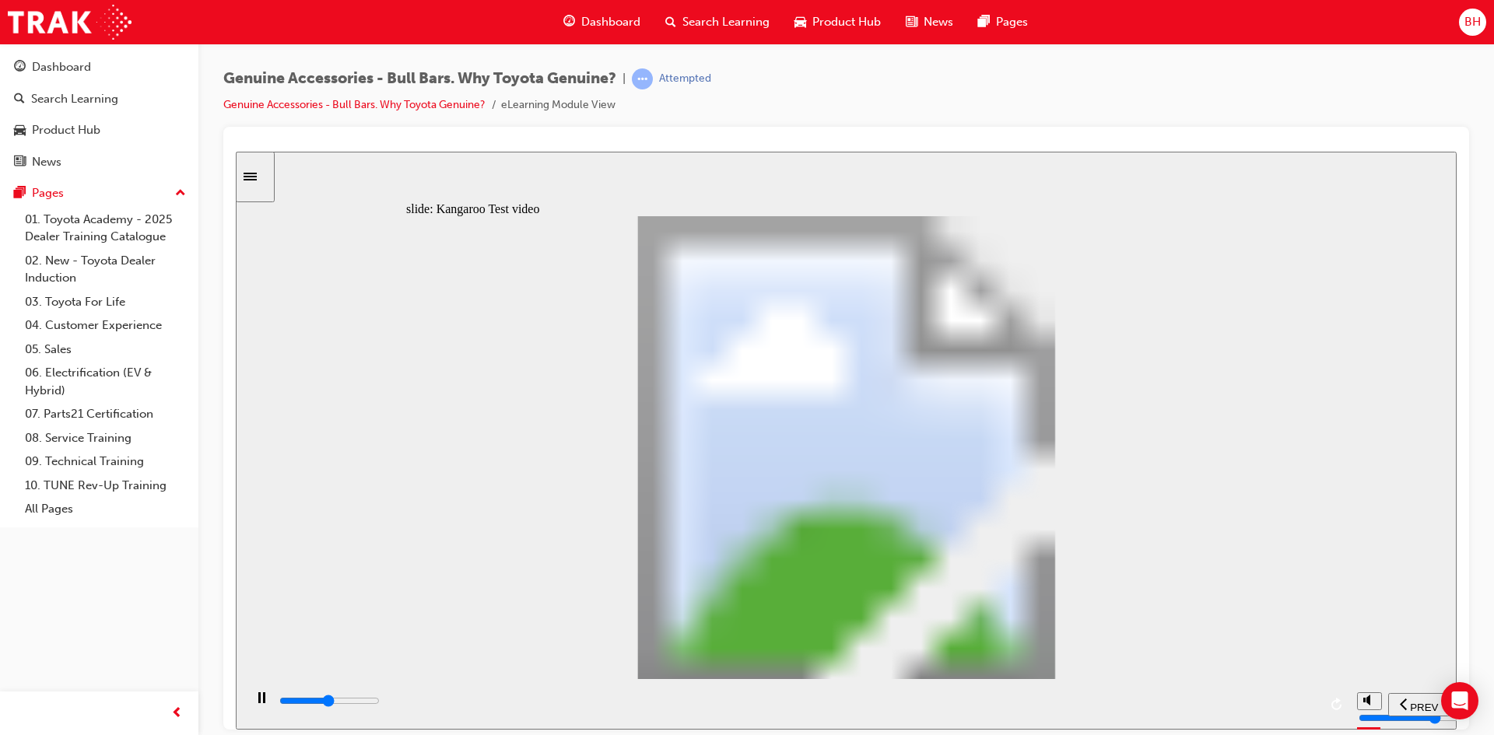
type input "6"
type input "10700"
type input "6"
type input "11000"
type input "6"
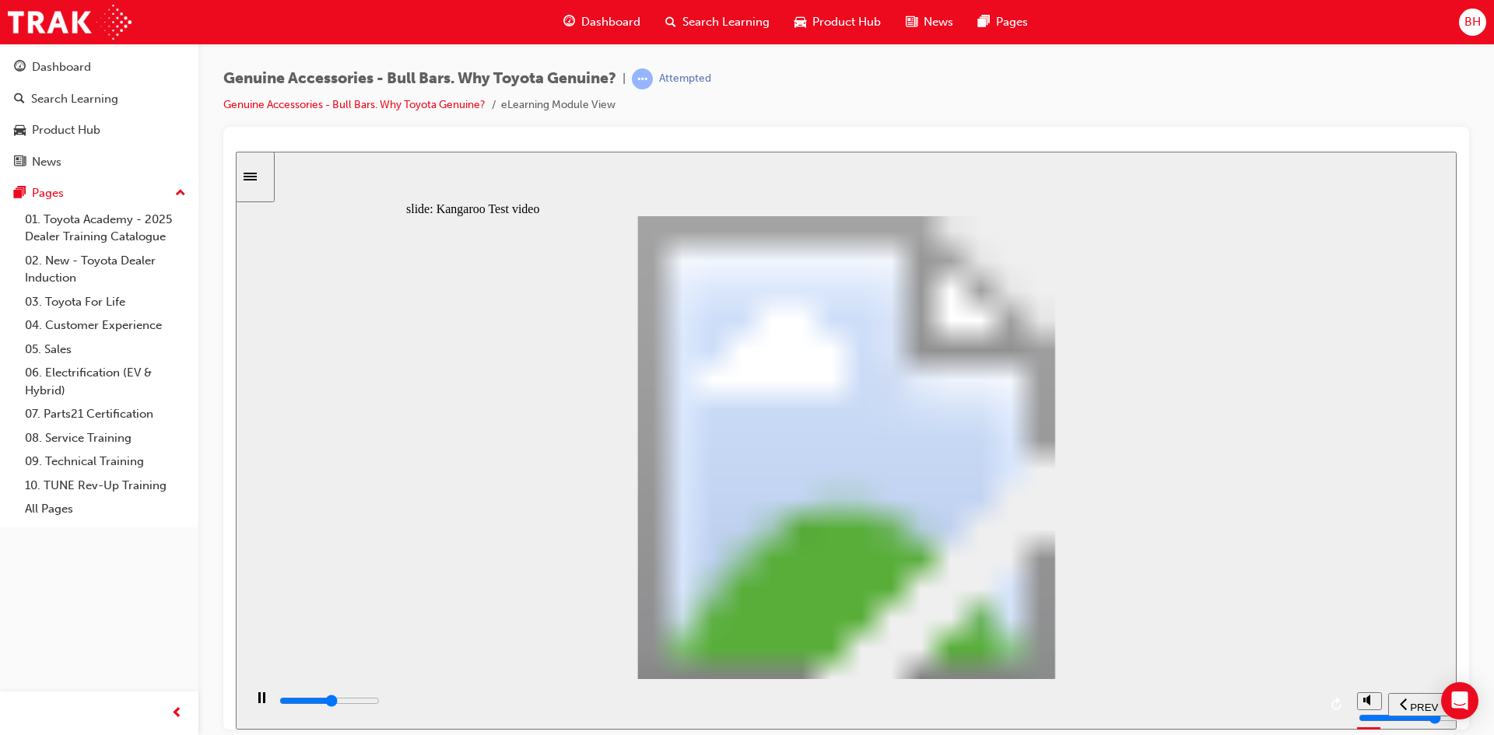
type input "11200"
type input "6"
type input "11500"
type input "7"
type input "11800"
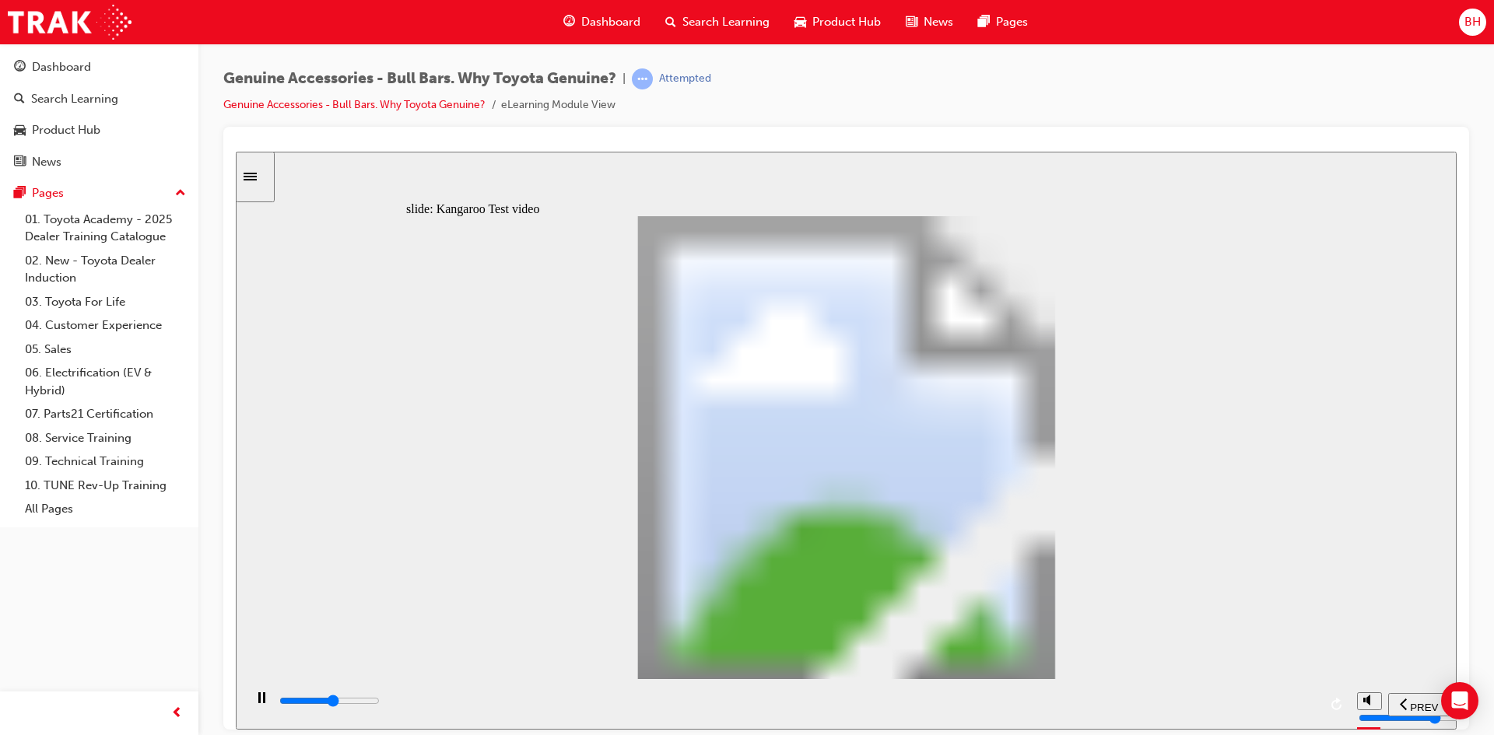
type input "7"
type input "12000"
type input "7"
type input "12300"
type input "7"
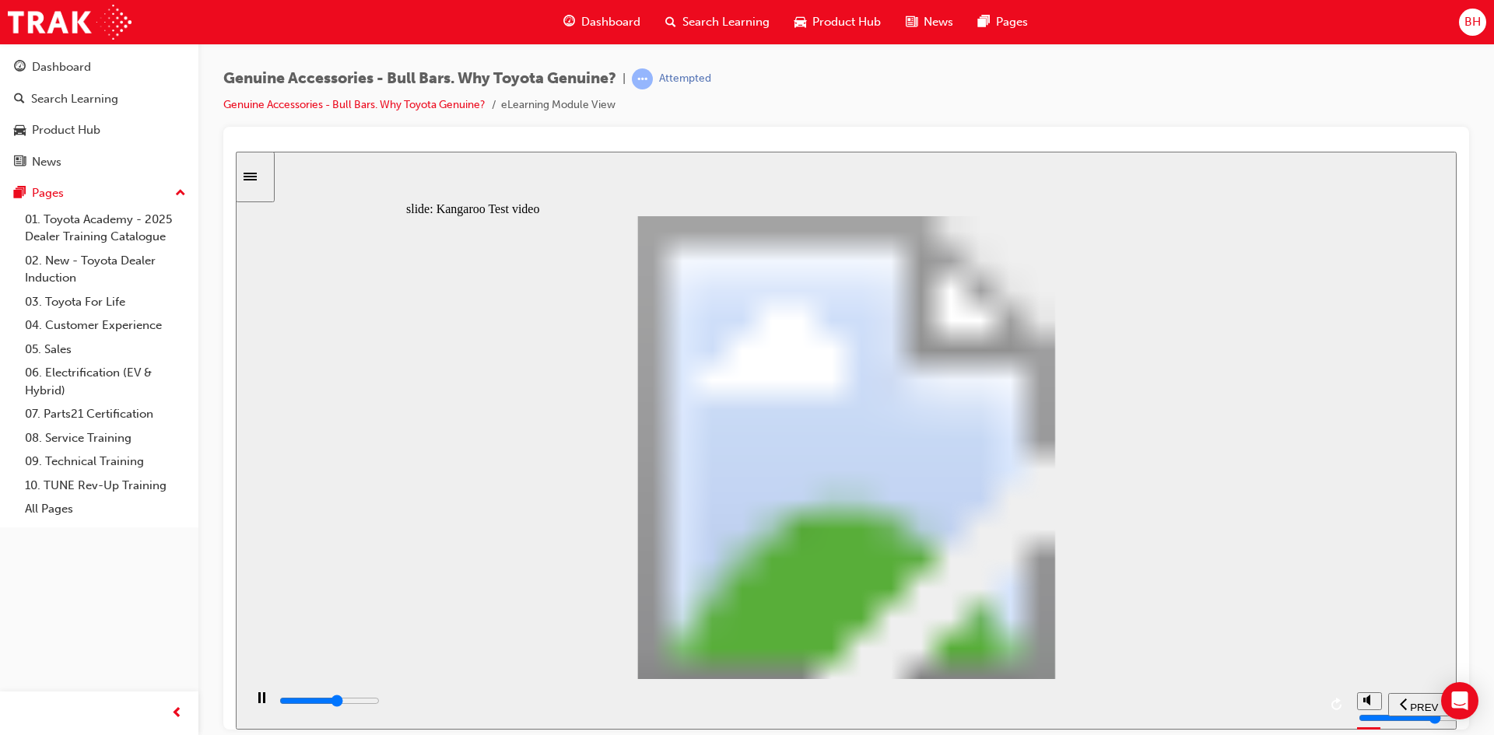
type input "12600"
type input "8"
type input "12800"
type input "8"
type input "13100"
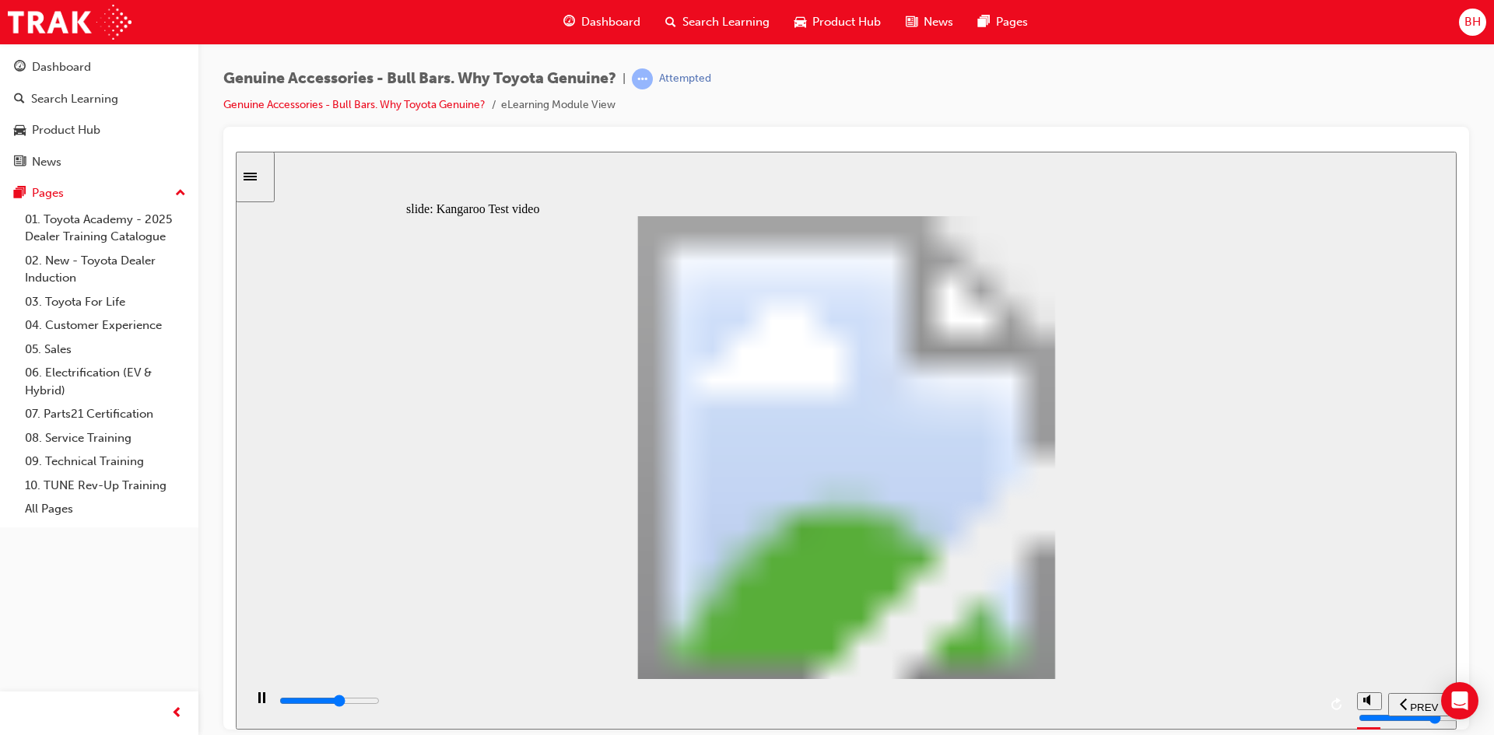
type input "8"
type input "13400"
type input "8"
type input "13600"
type input "9"
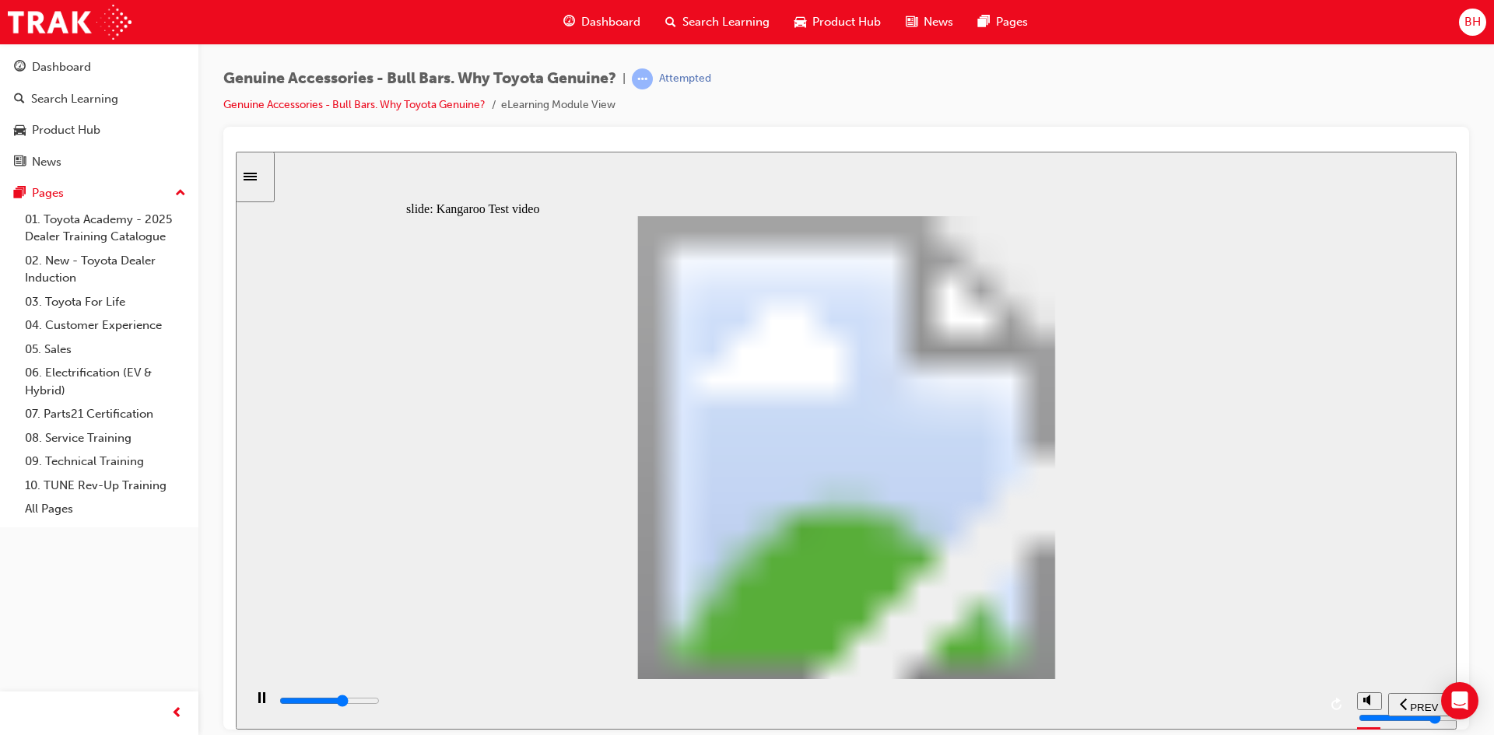
type input "13900"
type input "9"
type input "14200"
type input "9"
type input "14400"
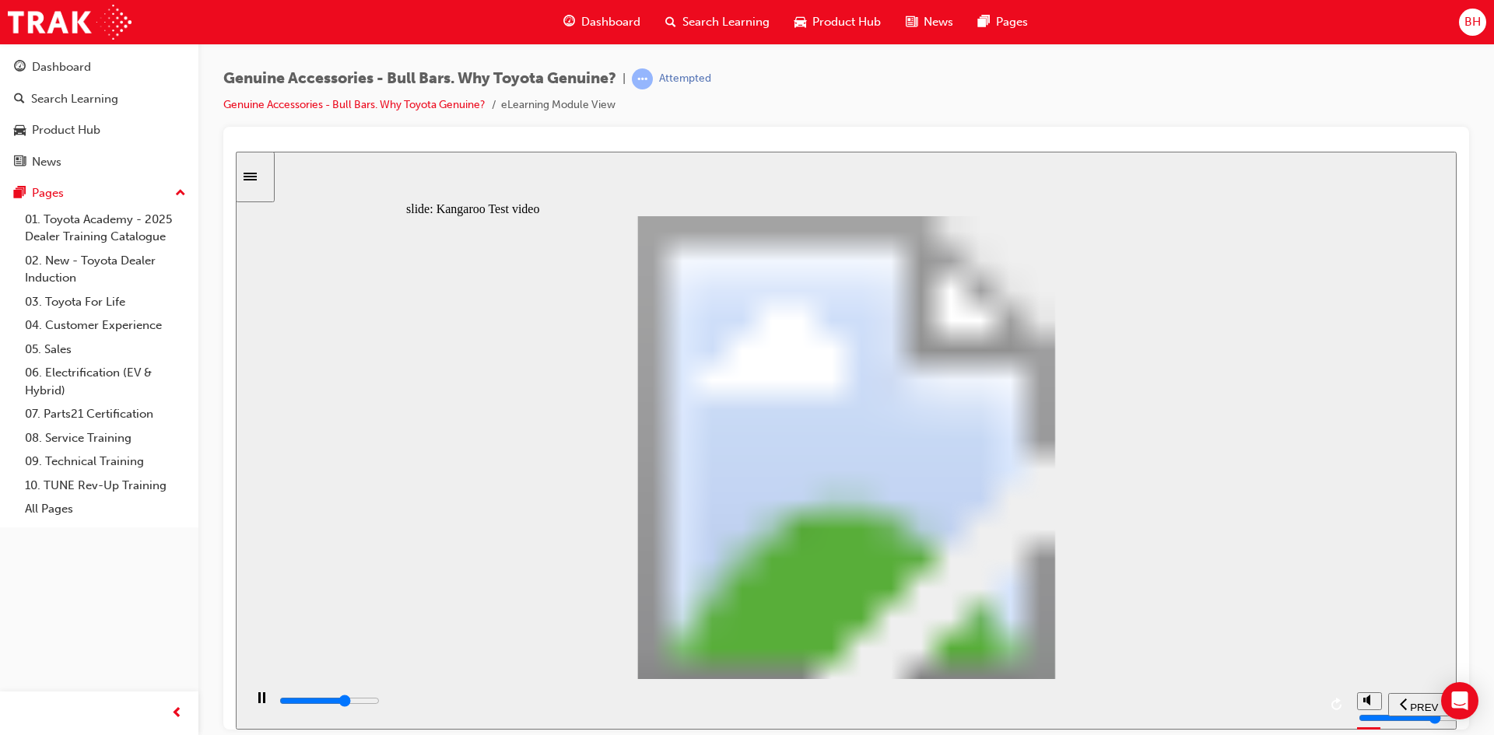
type input "10"
type input "14700"
type input "10"
type input "15000"
type input "10"
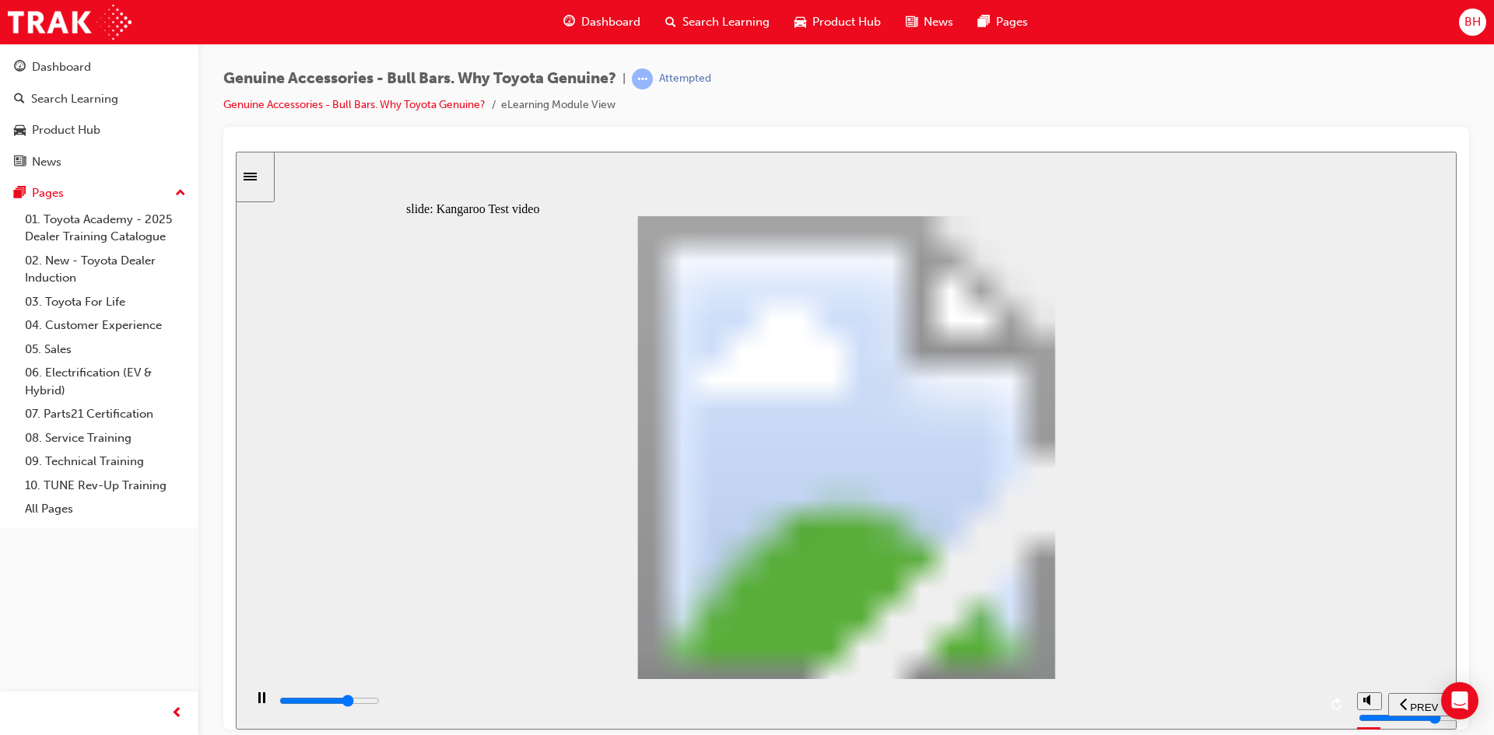
type input "15200"
type input "10"
type input "15500"
type input "11"
type input "15800"
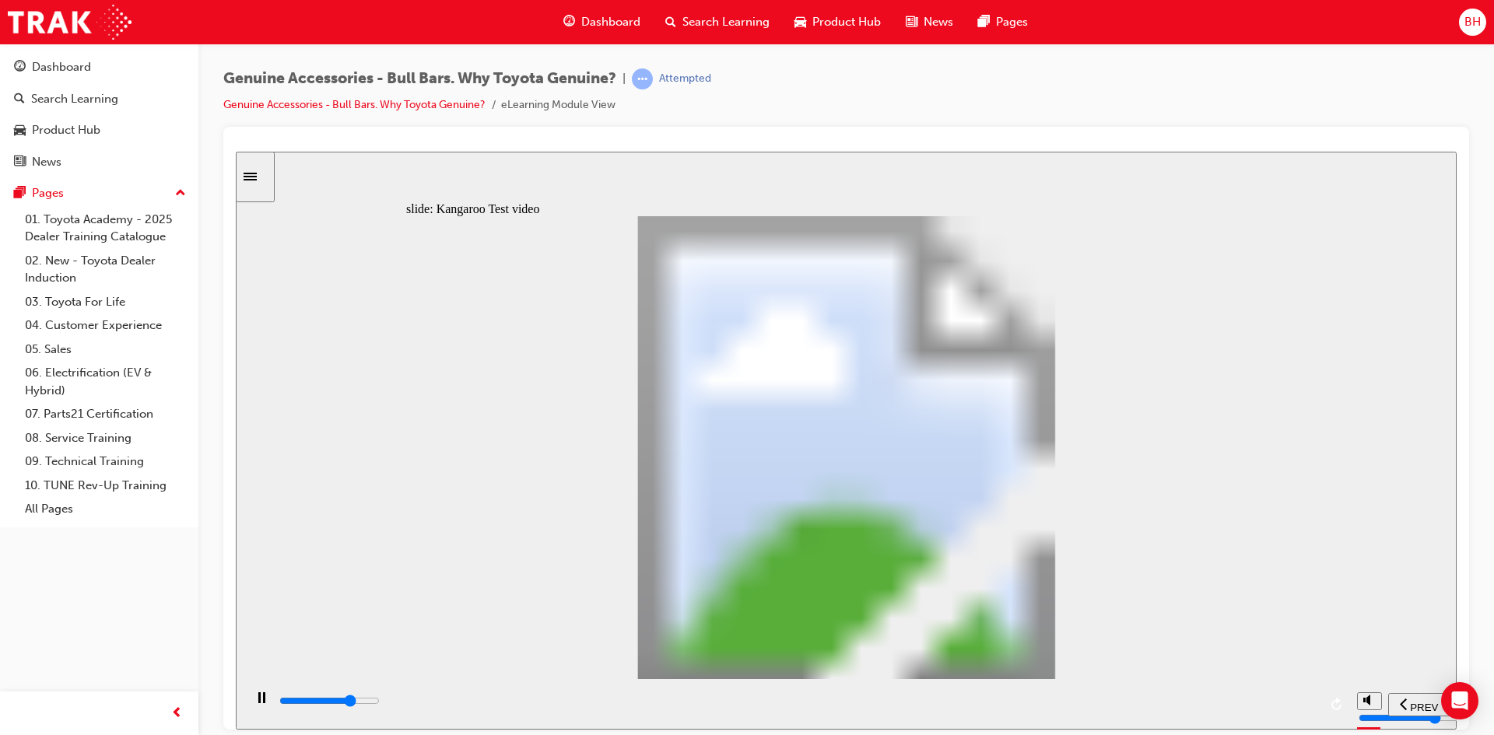
type input "11"
type input "16000"
type input "11"
type input "16300"
type input "11"
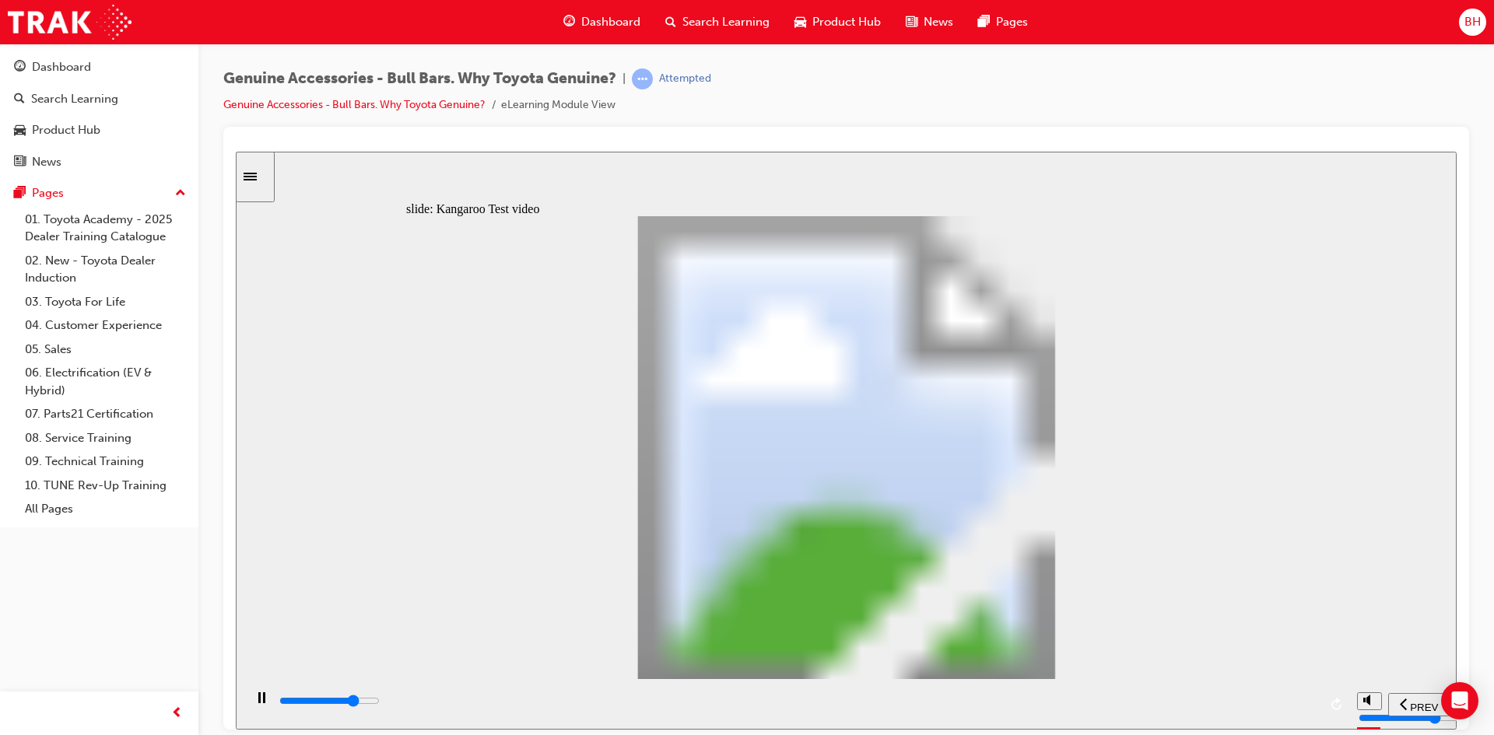
type input "16600"
type input "12"
type input "16800"
type input "12"
type input "17100"
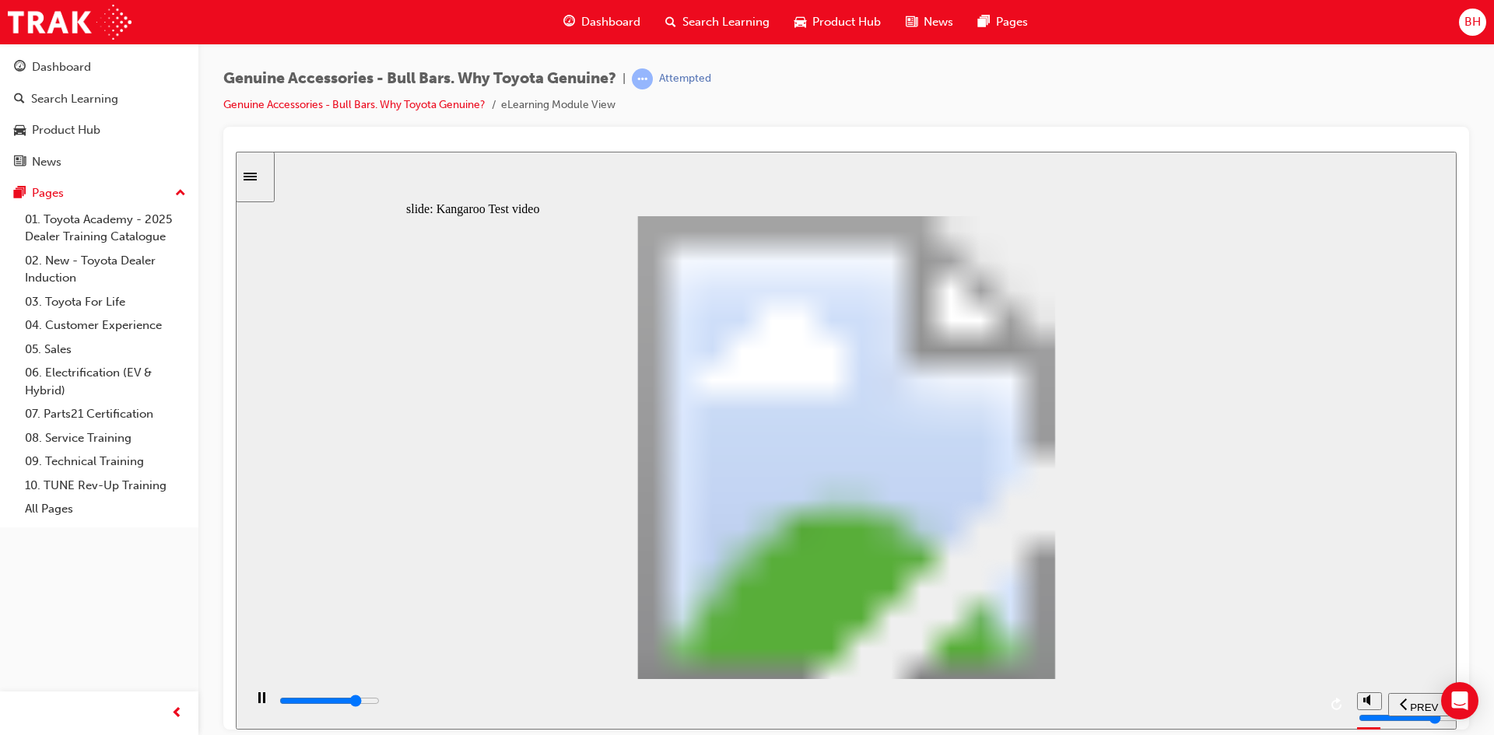
type input "12"
type input "17400"
type input "12"
type input "17600"
type input "13"
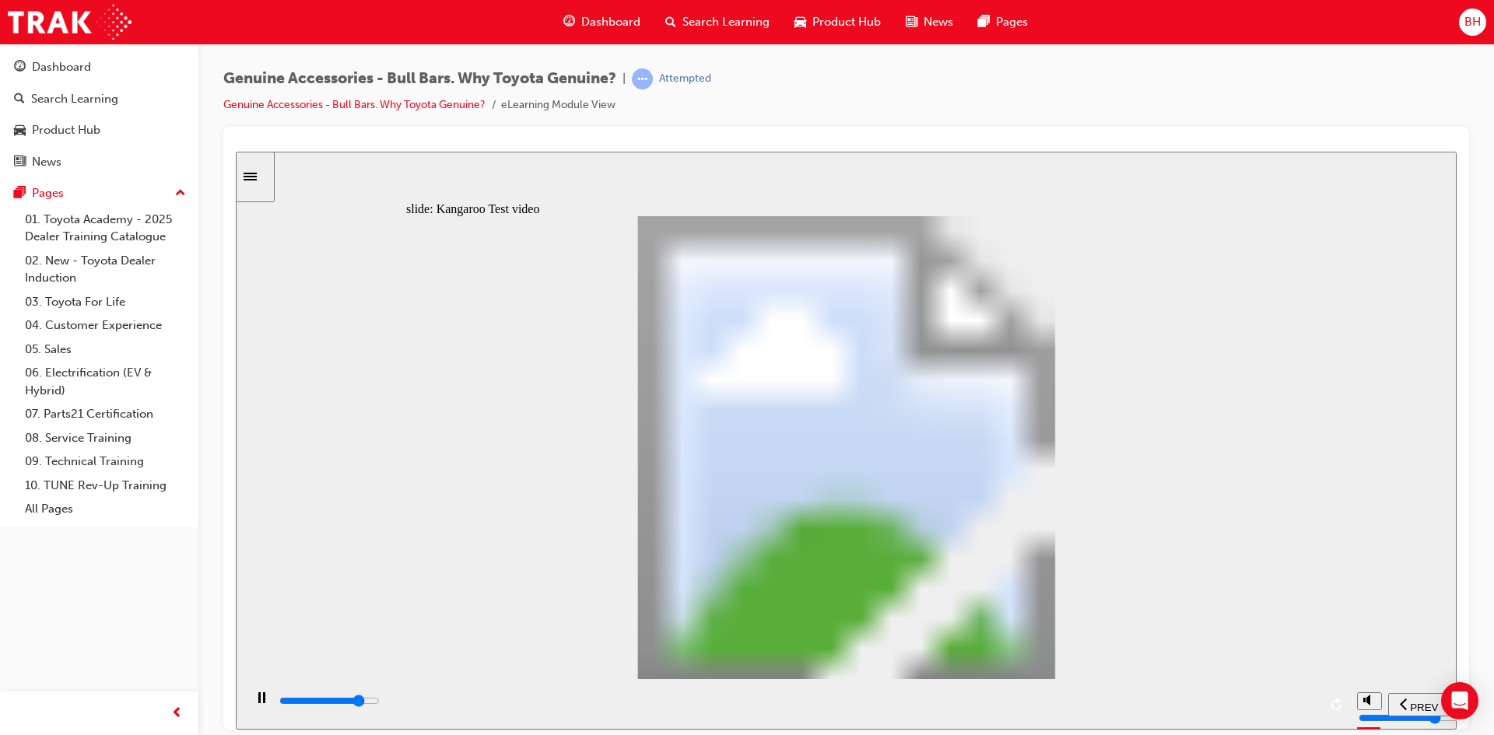
type input "17900"
type input "13"
type input "18200"
type input "13"
type input "18400"
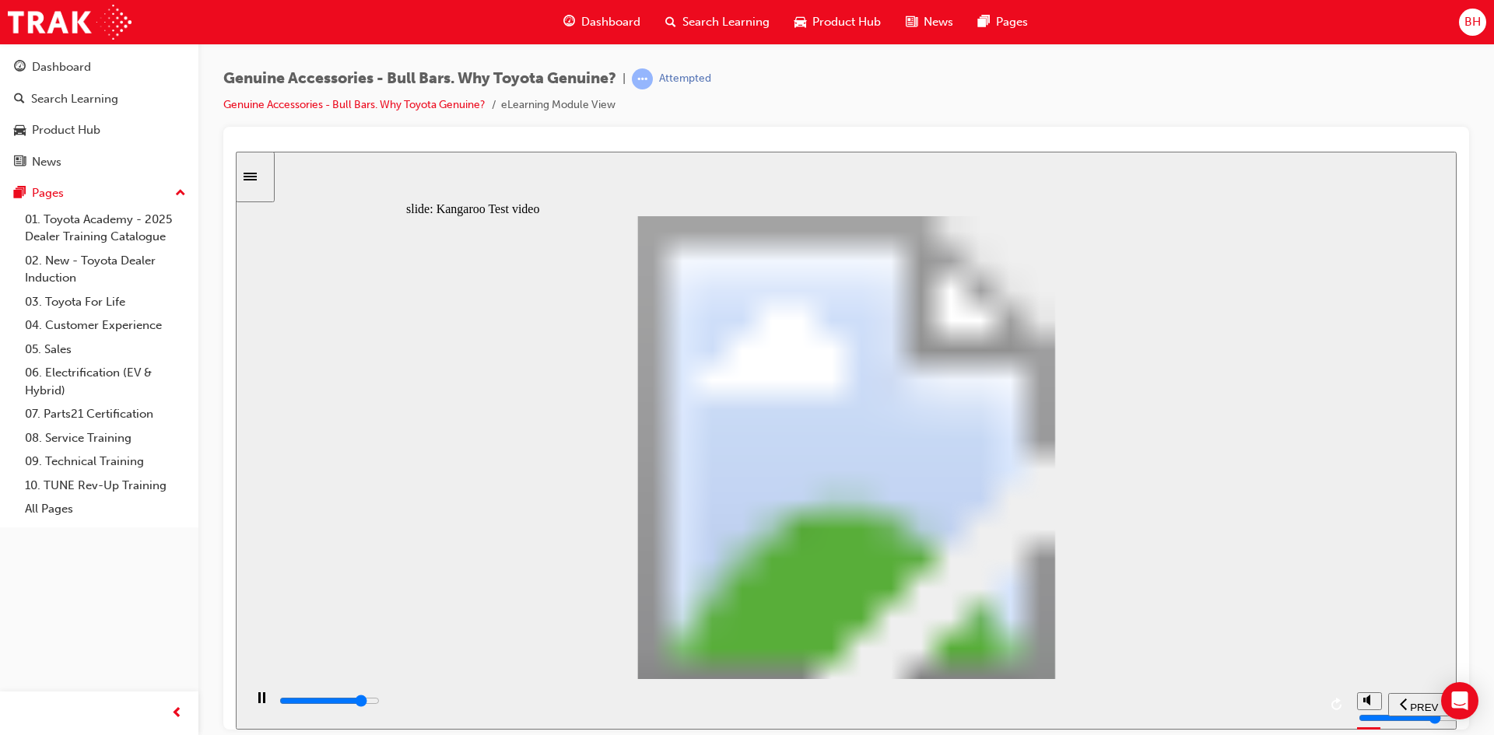
type input "14"
type input "18700"
type input "14"
type input "18900"
type input "14"
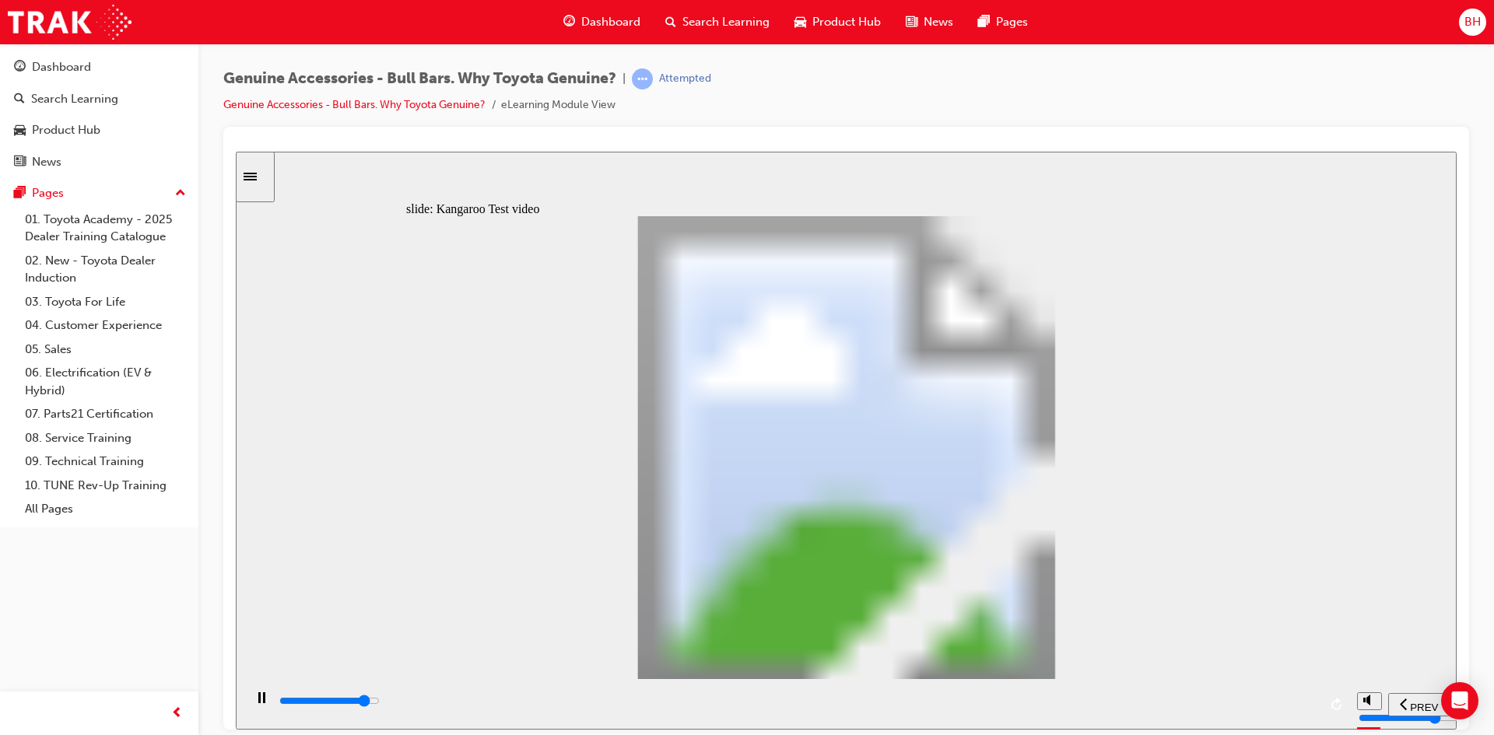
type input "19200"
type input "14"
type input "19500"
type input "15"
type input "19700"
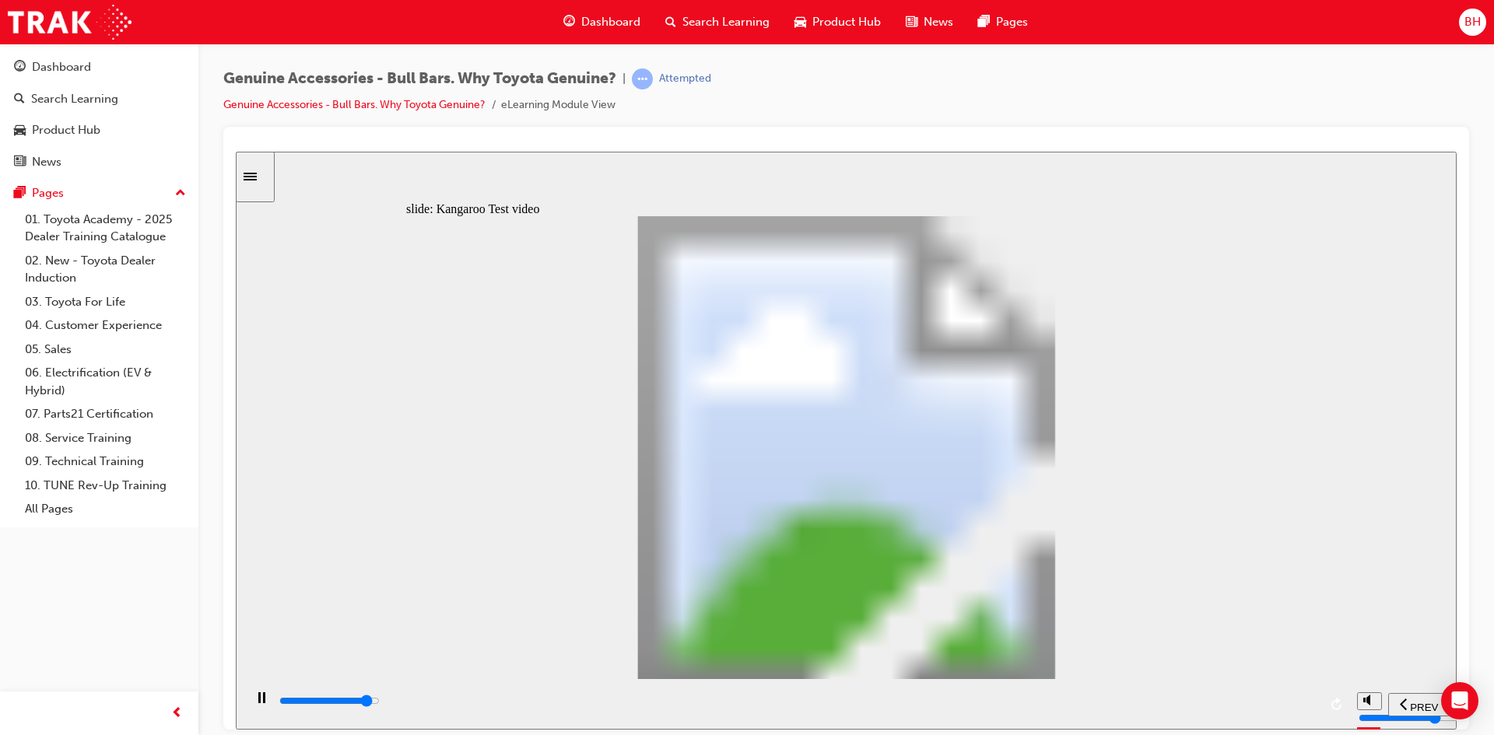
type input "15"
type input "20000"
type input "15"
type input "20300"
type input "15"
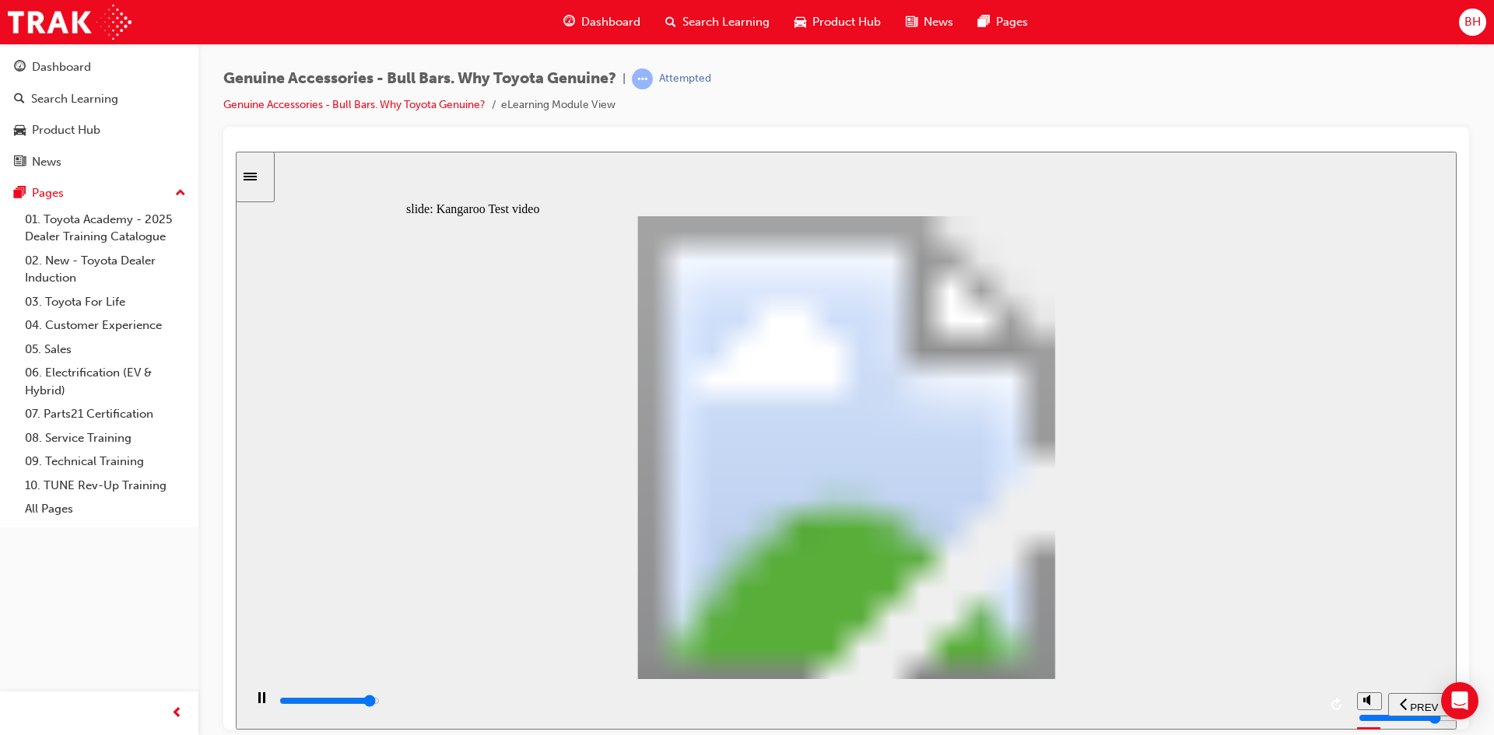
type input "20500"
type input "16"
type input "20800"
type input "16"
type input "21100"
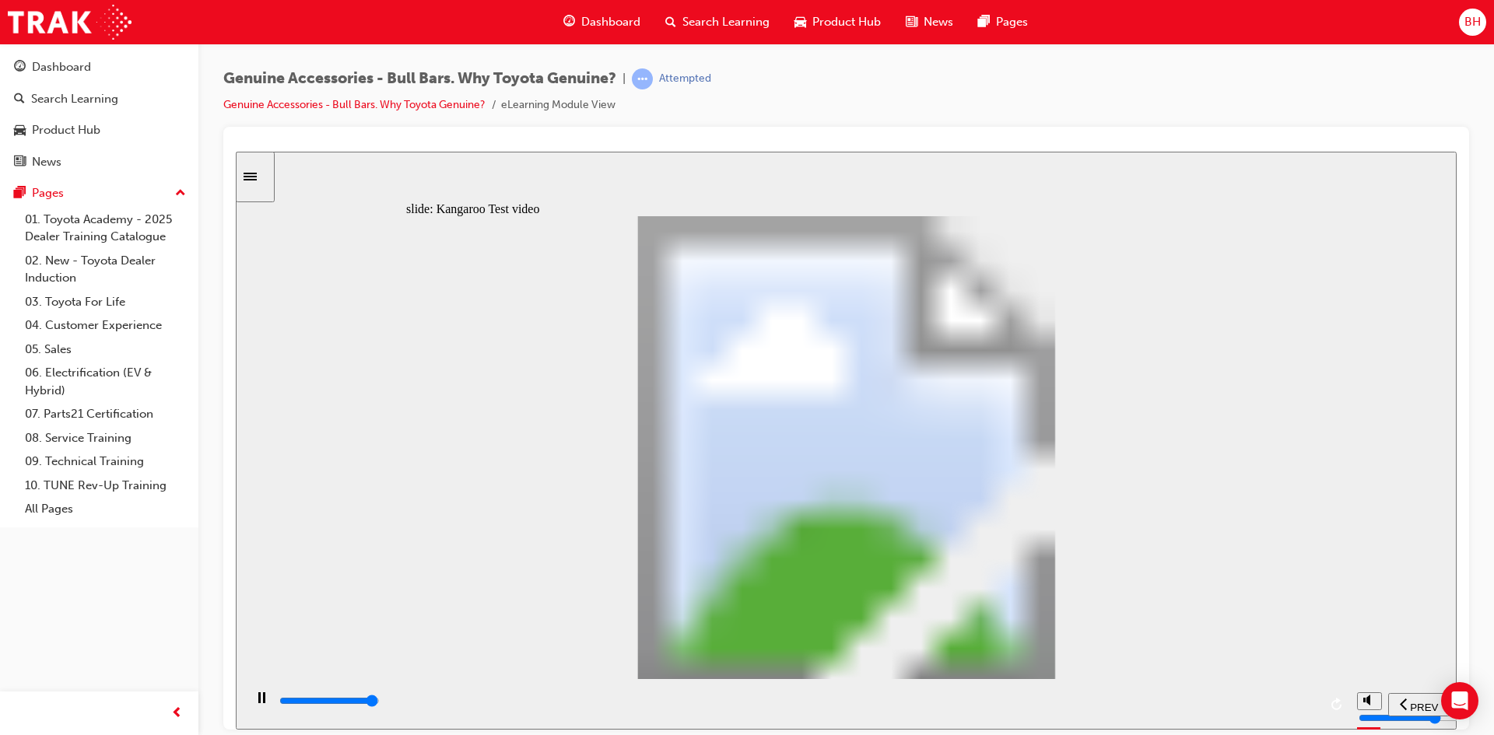
type input "16"
type input "21300"
type input "16"
type input "21500"
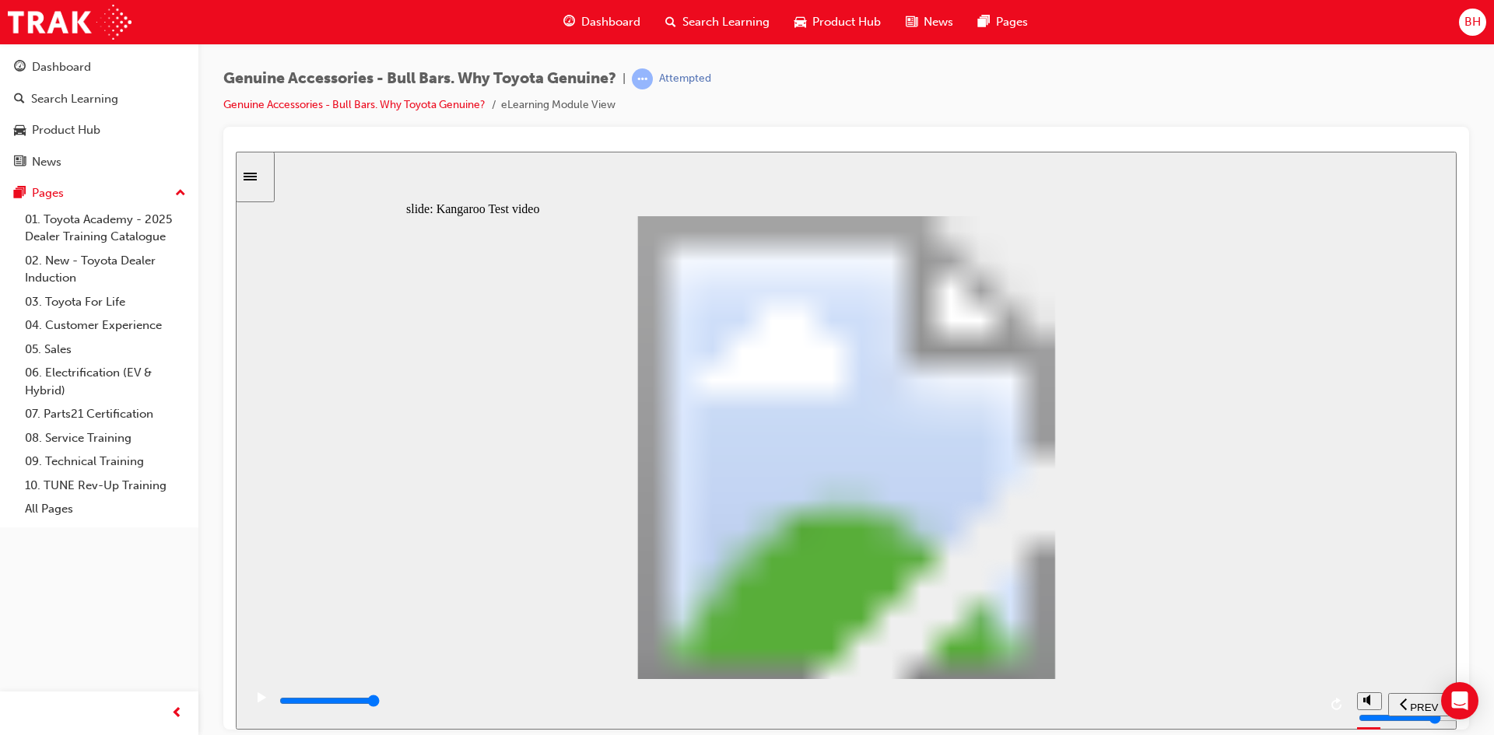
type input "23"
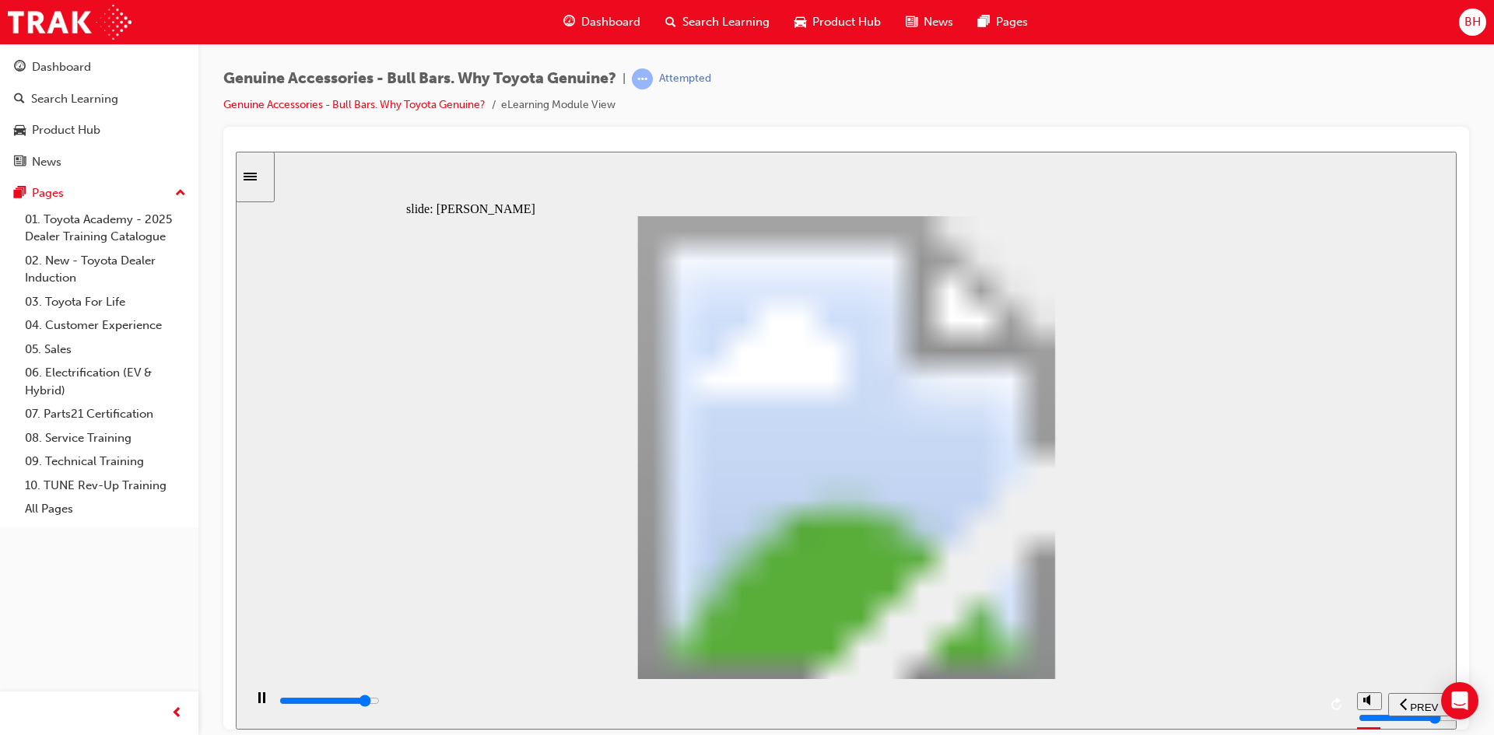
drag, startPoint x: 889, startPoint y: 415, endPoint x: 949, endPoint y: 415, distance: 60.7
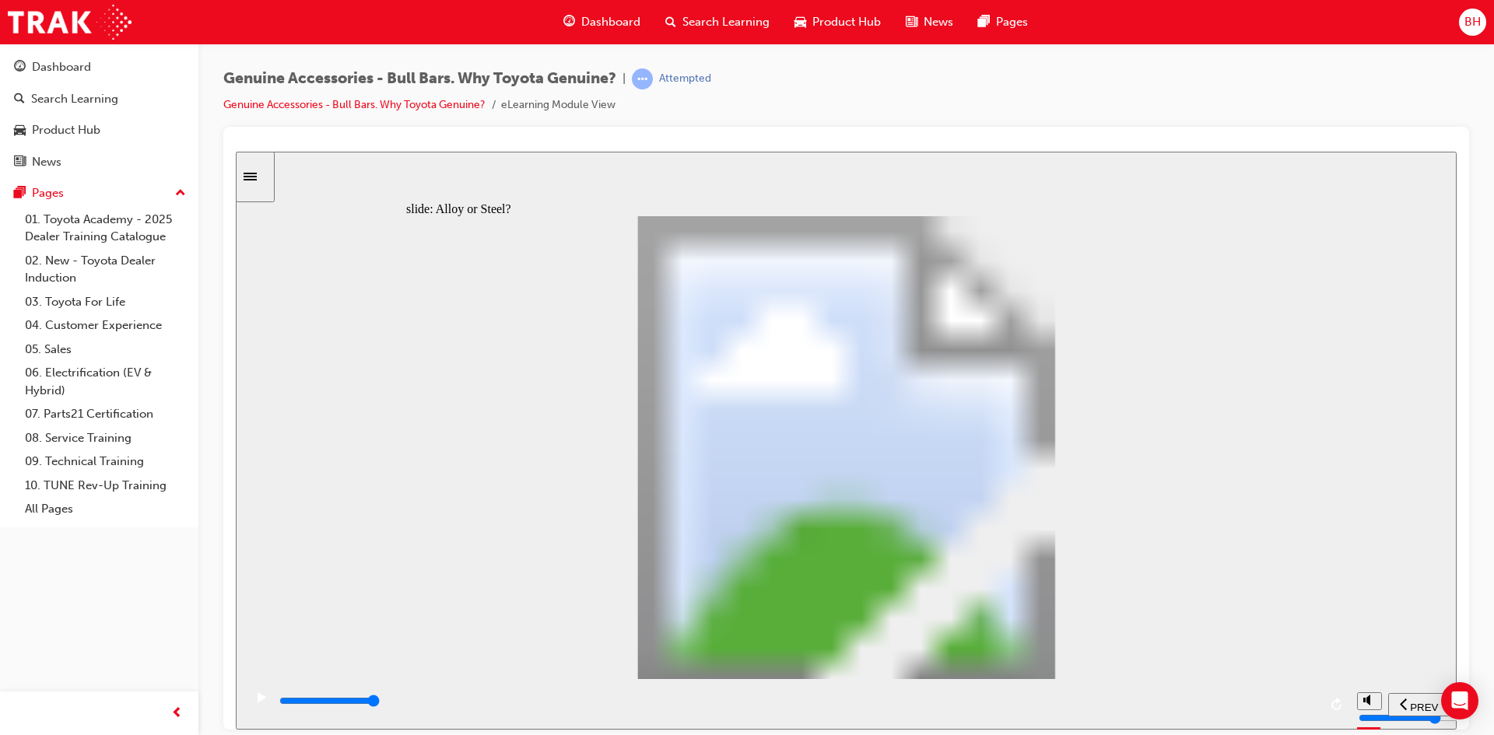
type input "5700"
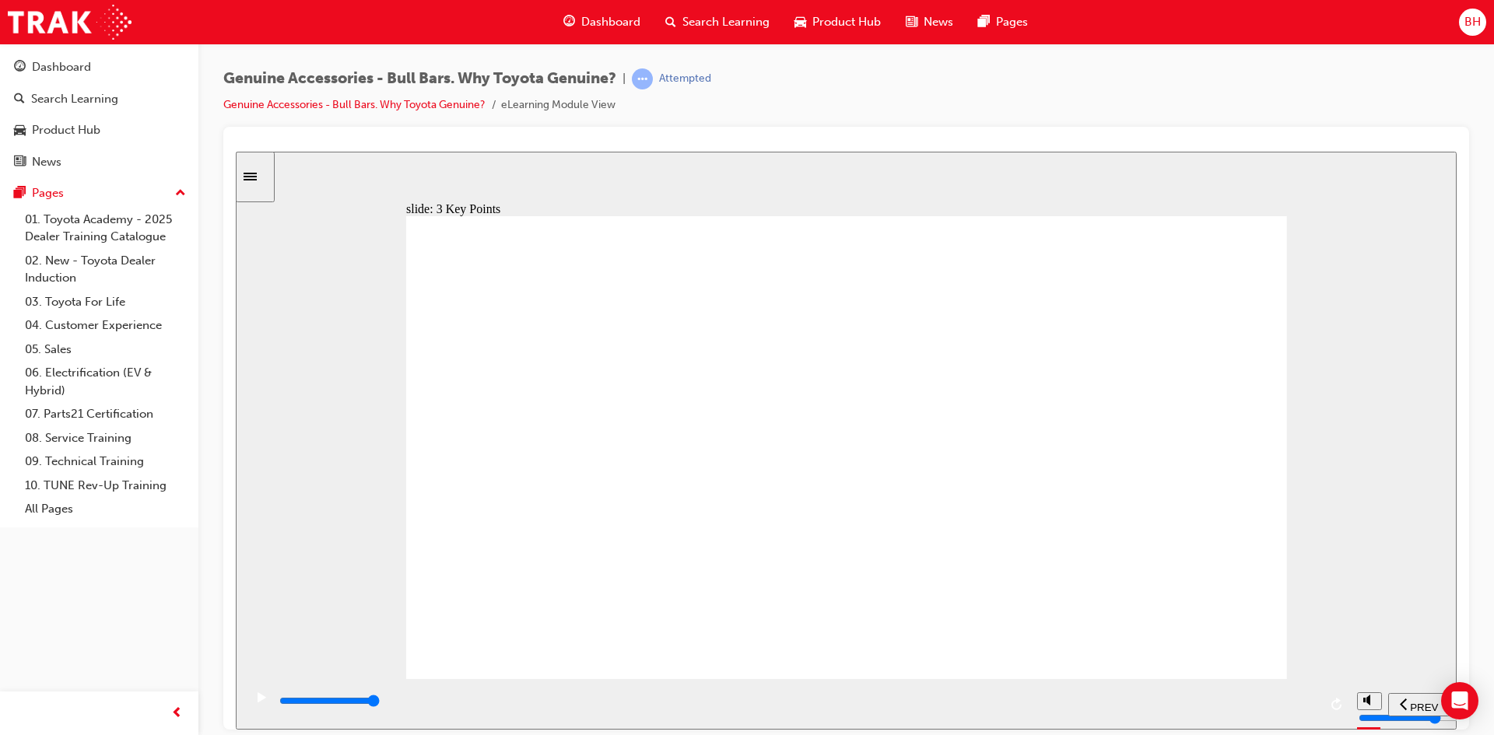
type input "7000"
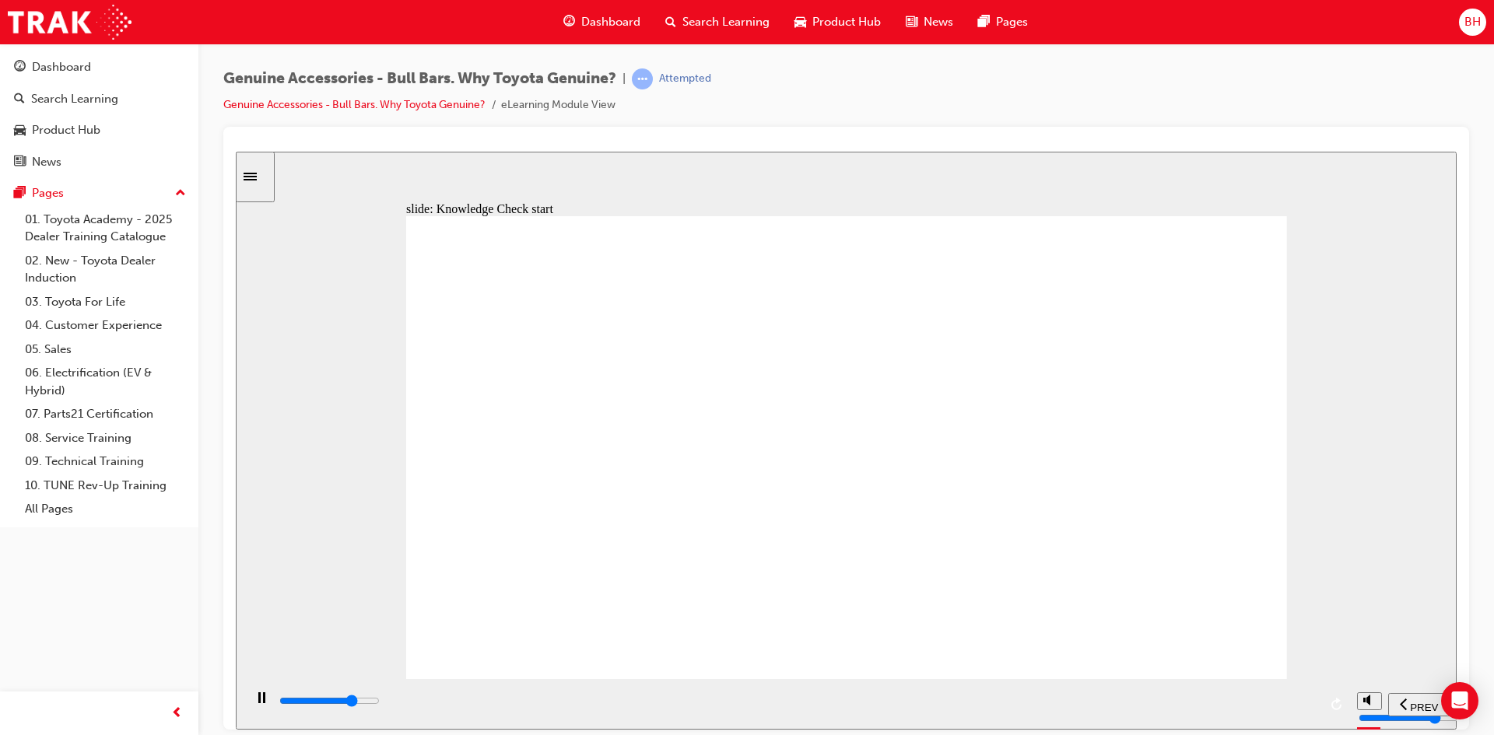
radio input "true"
click at [1384, 701] on span "SUBMIT" at bounding box center [1401, 707] width 39 height 12
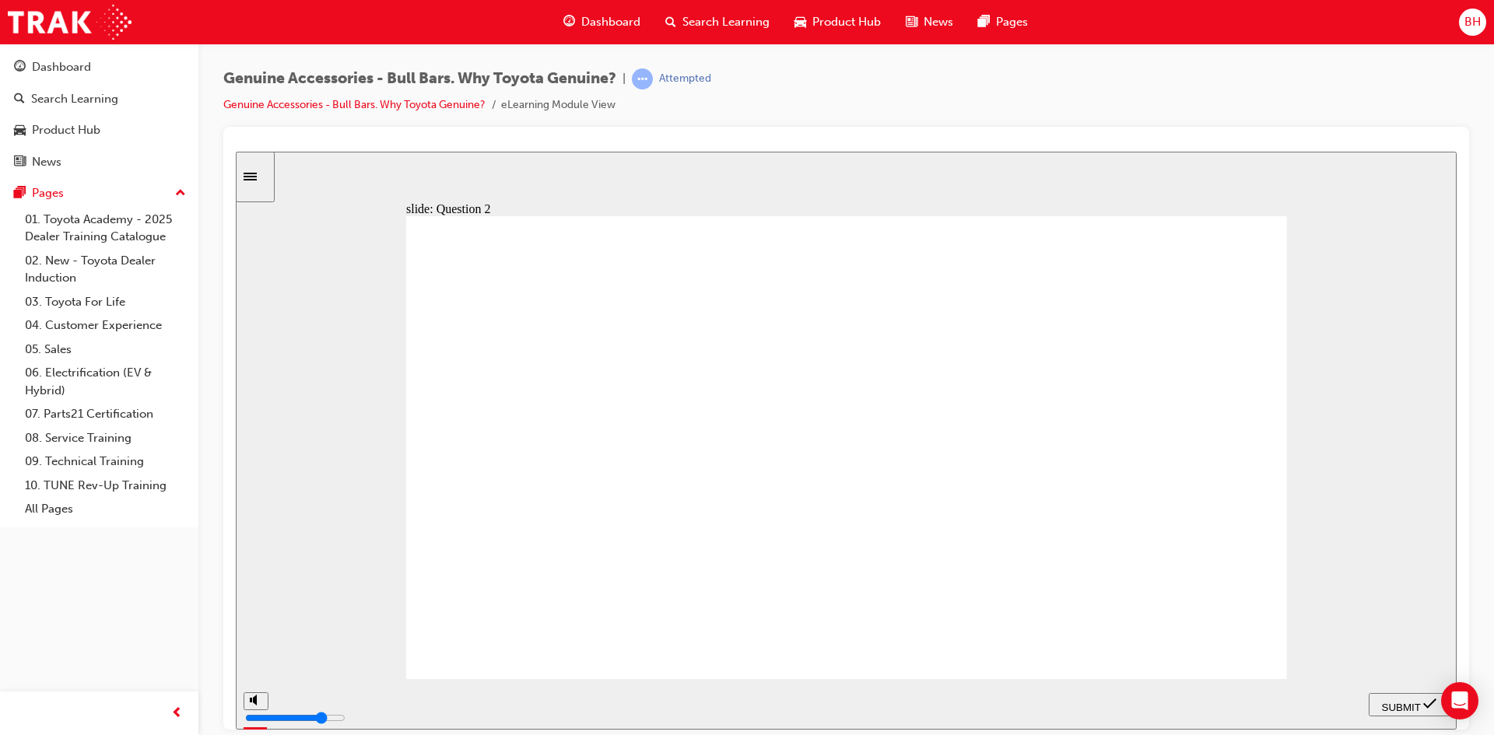
radio input "true"
click at [1412, 714] on button "SUBMIT" at bounding box center [1409, 704] width 81 height 23
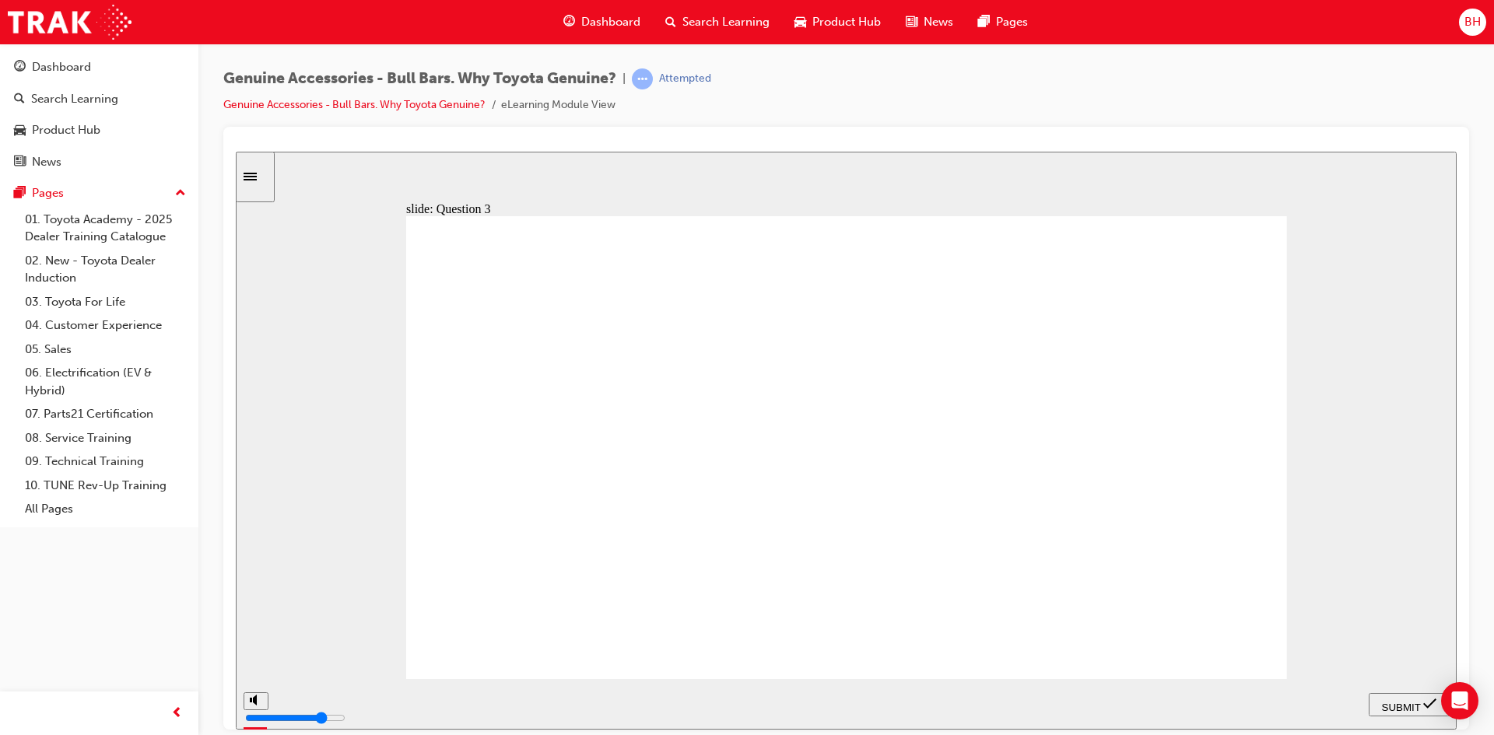
radio input "true"
drag, startPoint x: 1385, startPoint y: 697, endPoint x: 1377, endPoint y: 696, distance: 7.8
click at [1386, 697] on div "SUBMIT" at bounding box center [1409, 705] width 68 height 16
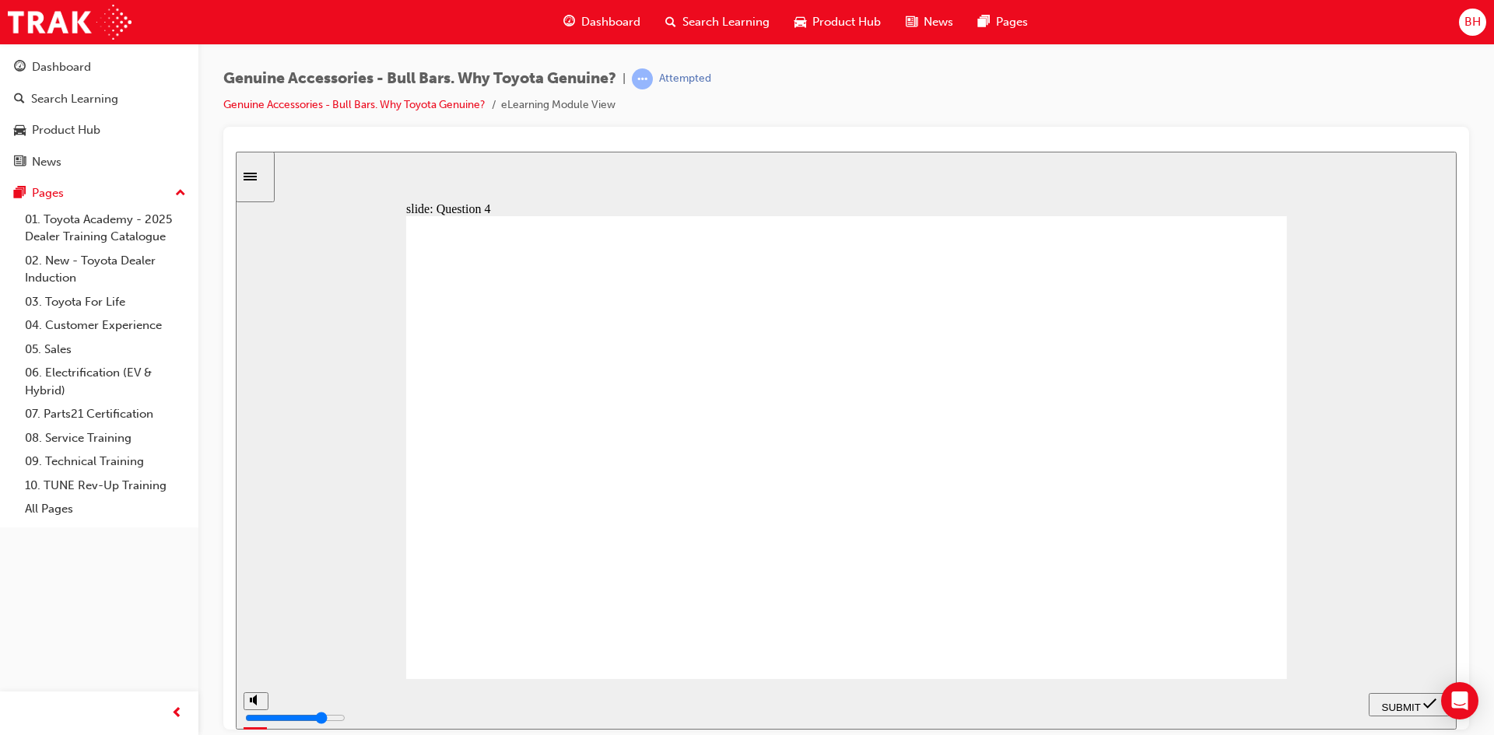
radio input "true"
click at [1382, 701] on span "SUBMIT" at bounding box center [1401, 707] width 39 height 12
radio input "true"
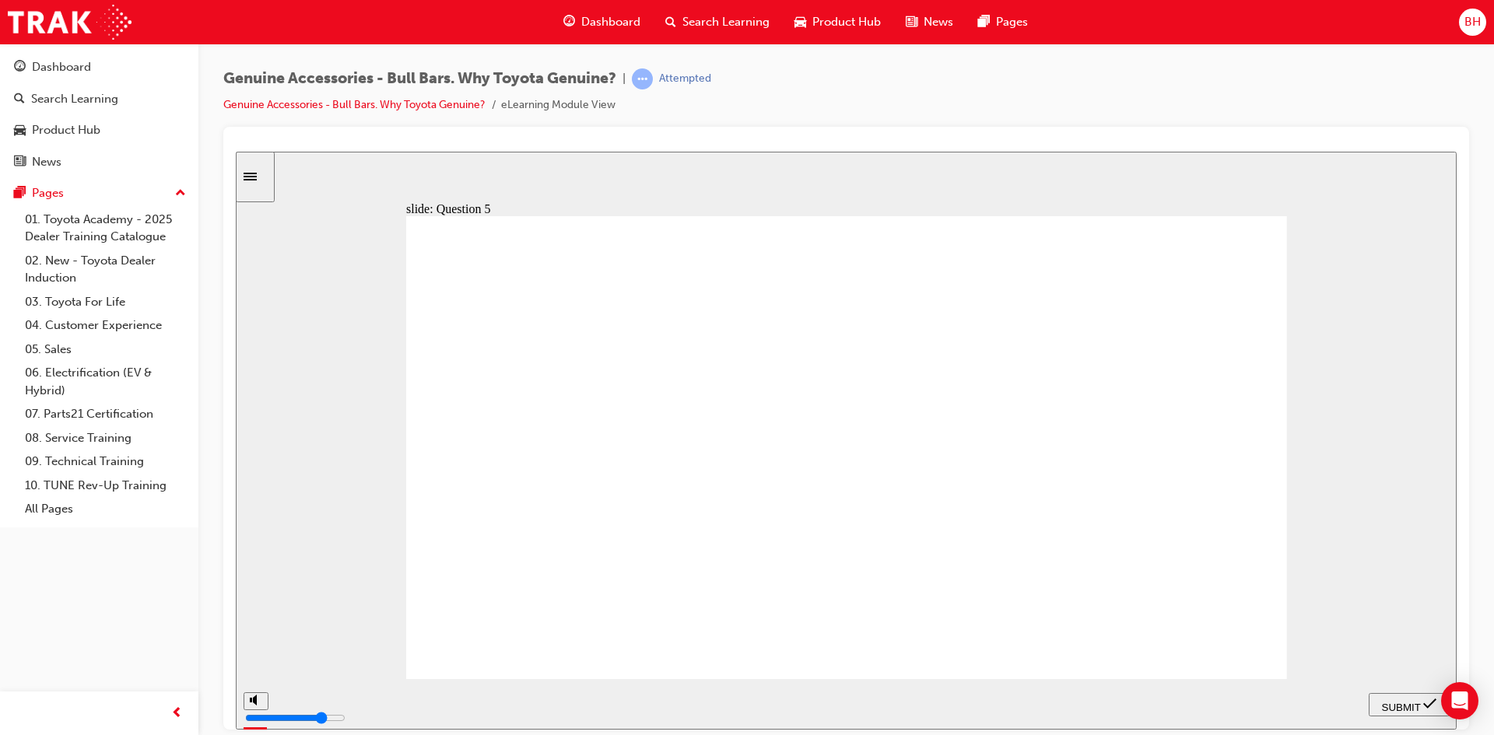
click at [1400, 704] on span "SUBMIT" at bounding box center [1401, 707] width 39 height 12
radio input "true"
click at [1400, 702] on span "SUBMIT" at bounding box center [1401, 707] width 39 height 12
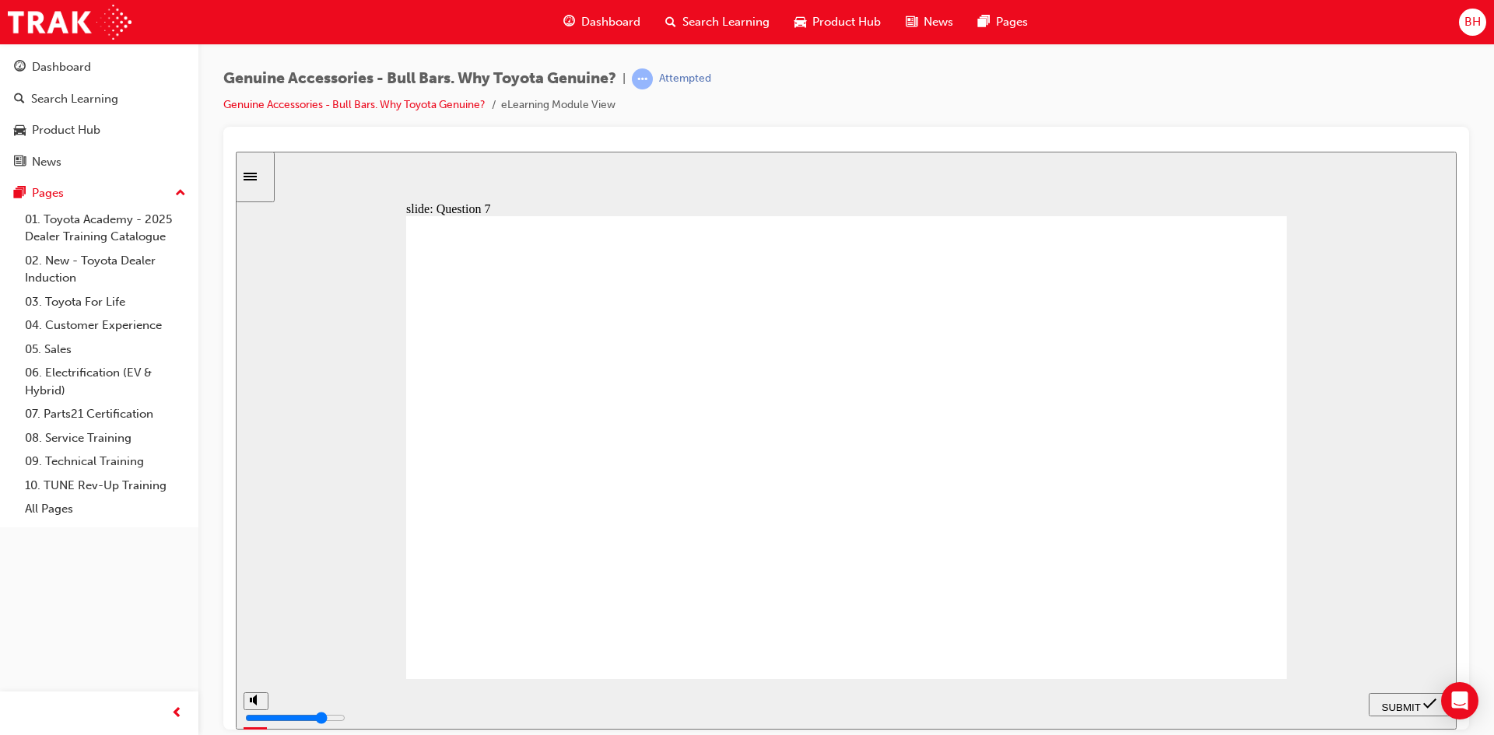
radio input "true"
click at [1393, 705] on span "SUBMIT" at bounding box center [1401, 707] width 39 height 12
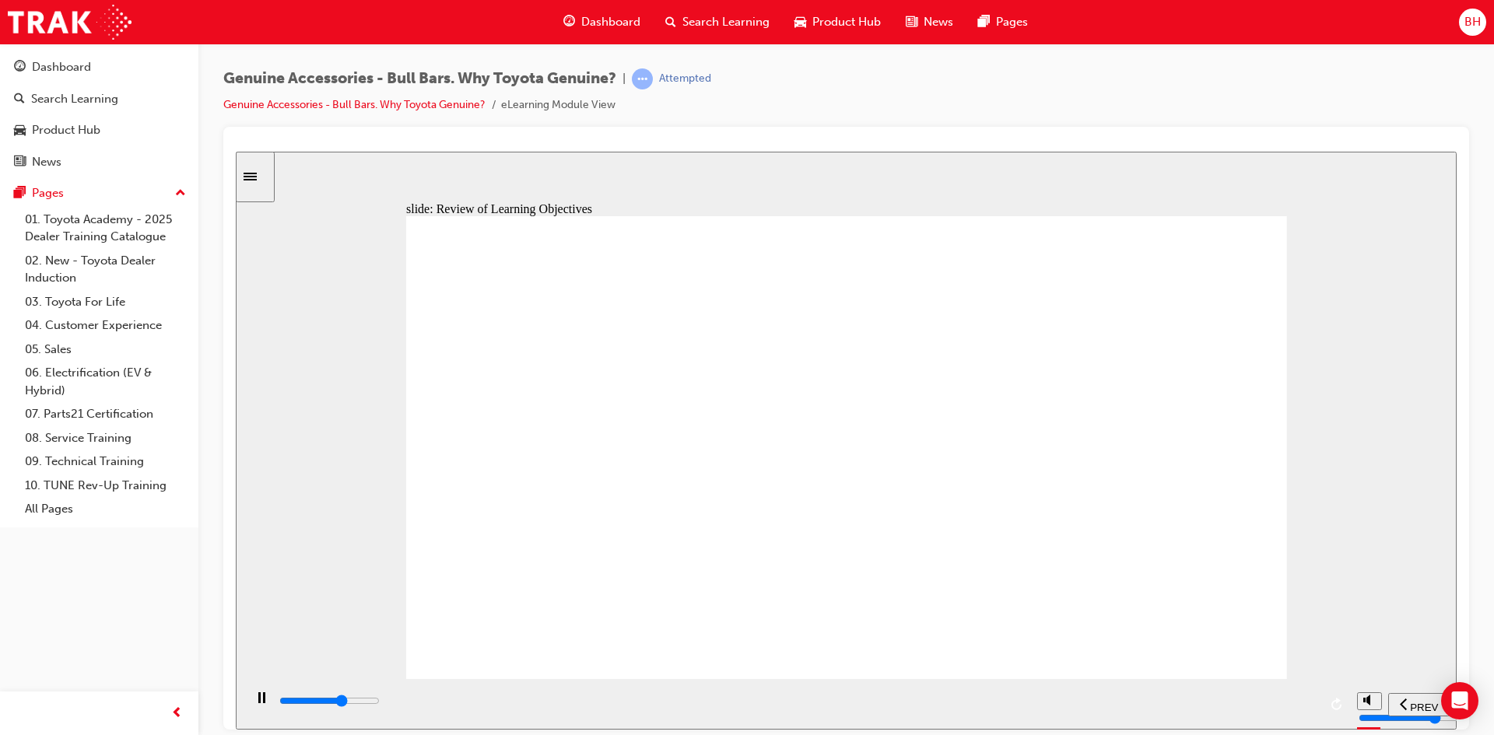
type input "23000"
click at [590, 22] on span "Dashboard" at bounding box center [610, 22] width 59 height 18
